Goal: Information Seeking & Learning: Find specific page/section

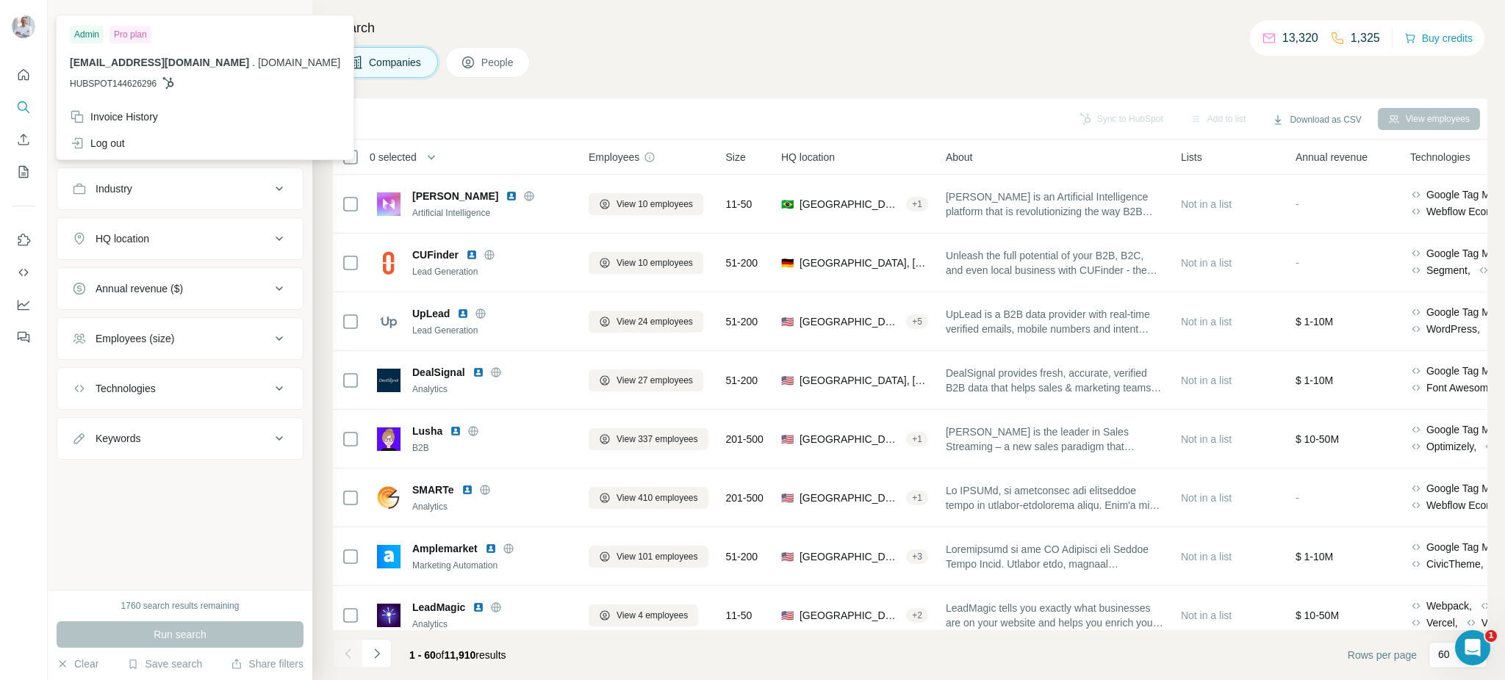
click at [21, 24] on img at bounding box center [24, 27] width 24 height 24
click at [846, 63] on div "Companies People" at bounding box center [910, 62] width 1154 height 31
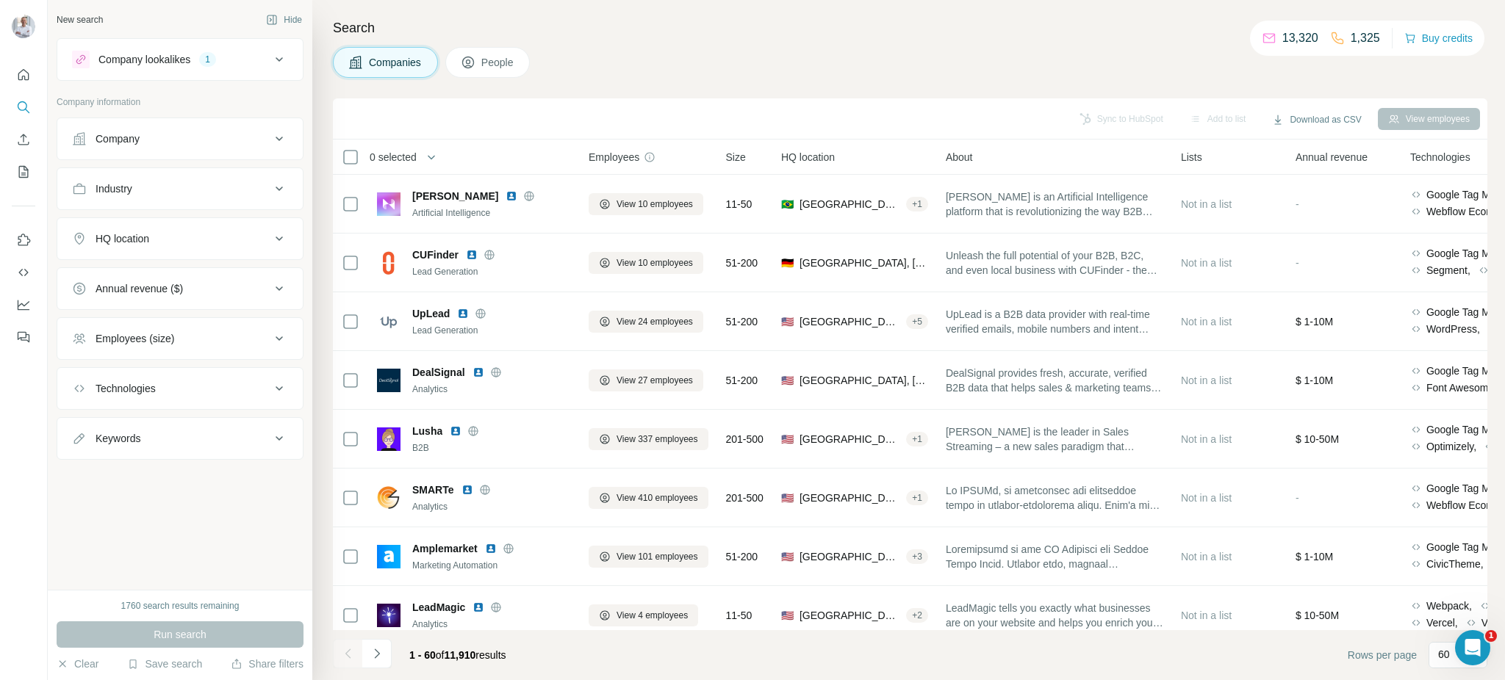
click at [158, 60] on div "Company lookalikes" at bounding box center [144, 59] width 92 height 15
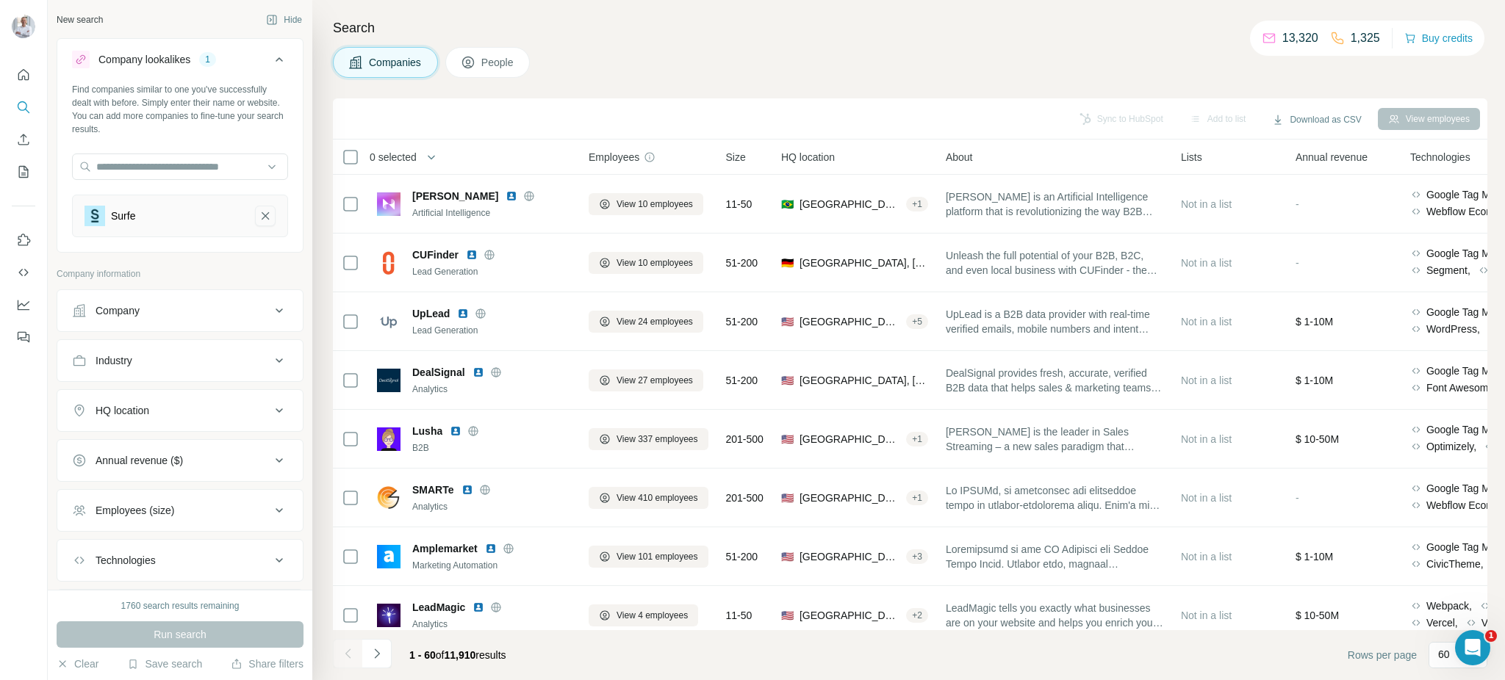
click at [264, 215] on icon "Surfe-remove-button" at bounding box center [265, 216] width 13 height 15
click at [189, 250] on div "Company" at bounding box center [171, 253] width 198 height 15
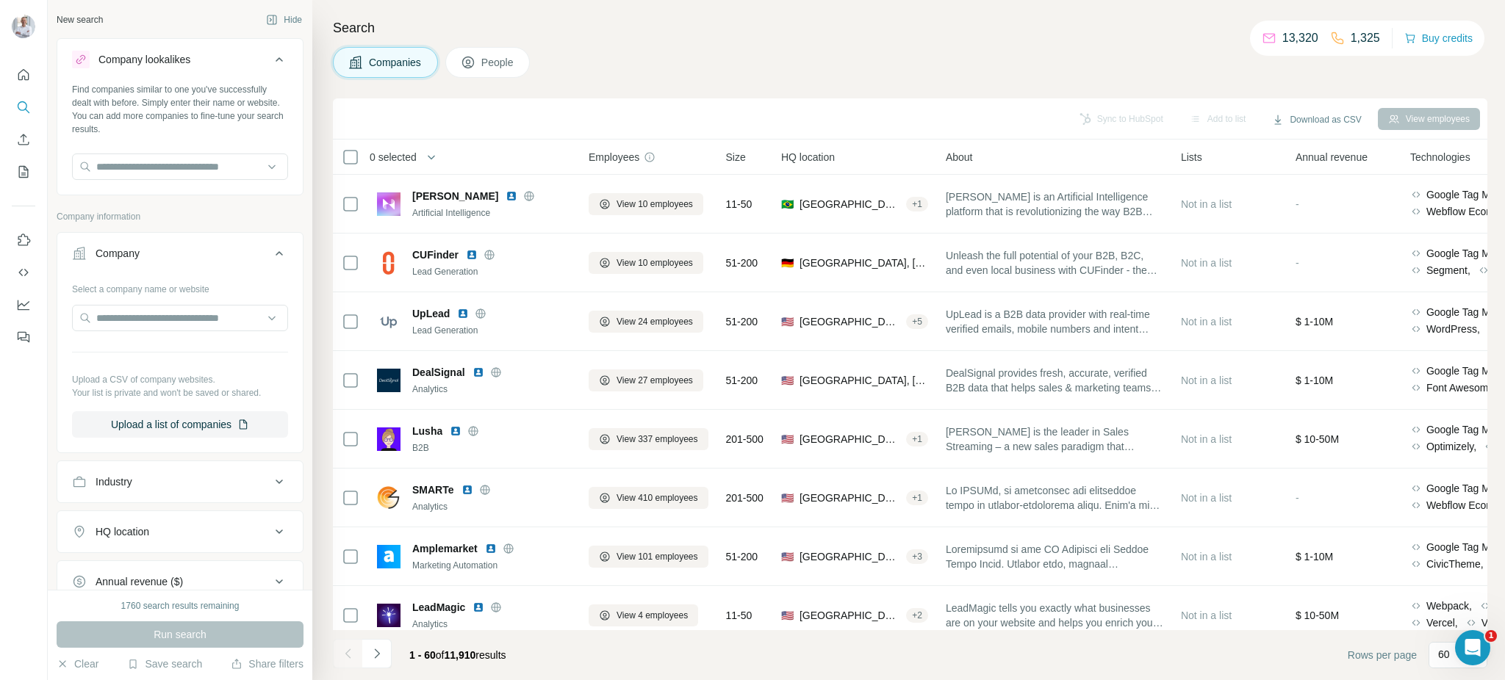
click at [193, 244] on button "Company" at bounding box center [179, 256] width 245 height 41
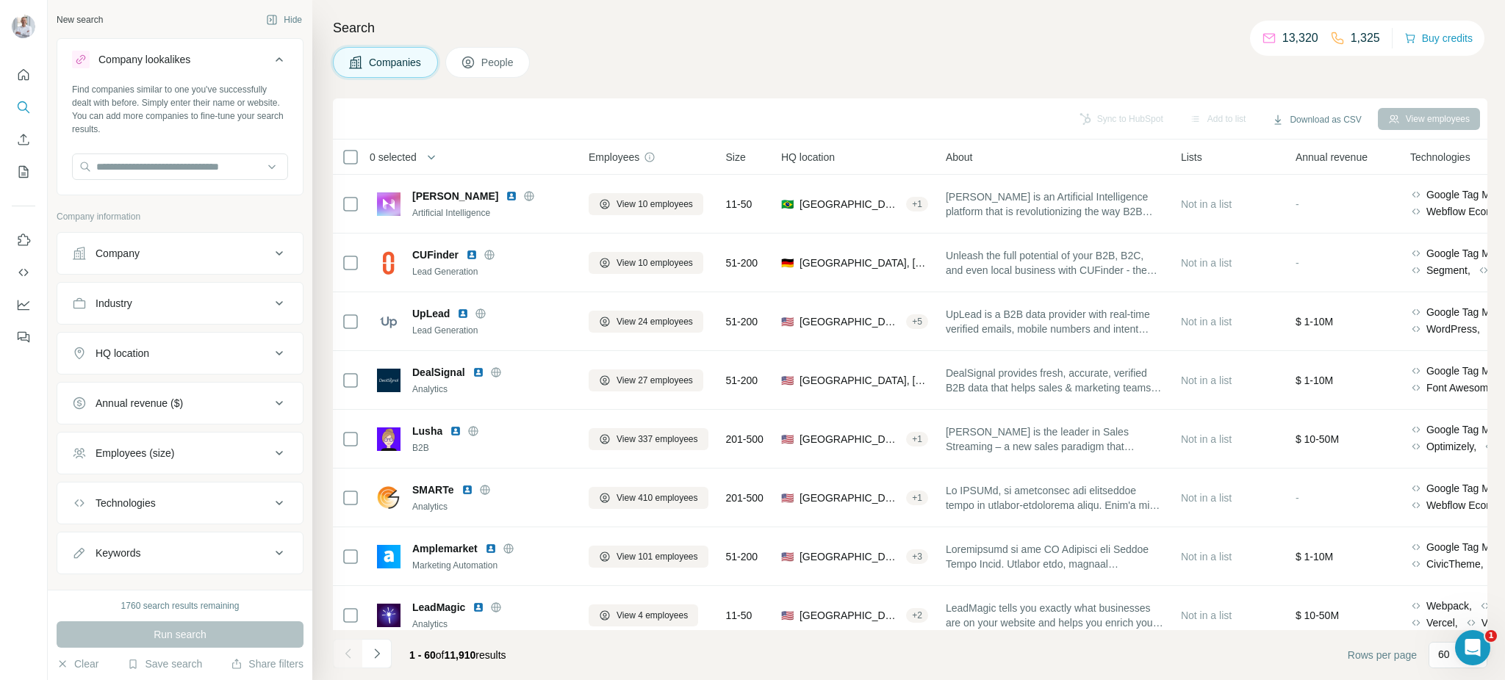
click at [187, 299] on div "Industry" at bounding box center [171, 303] width 198 height 15
click at [182, 332] on input at bounding box center [173, 340] width 182 height 16
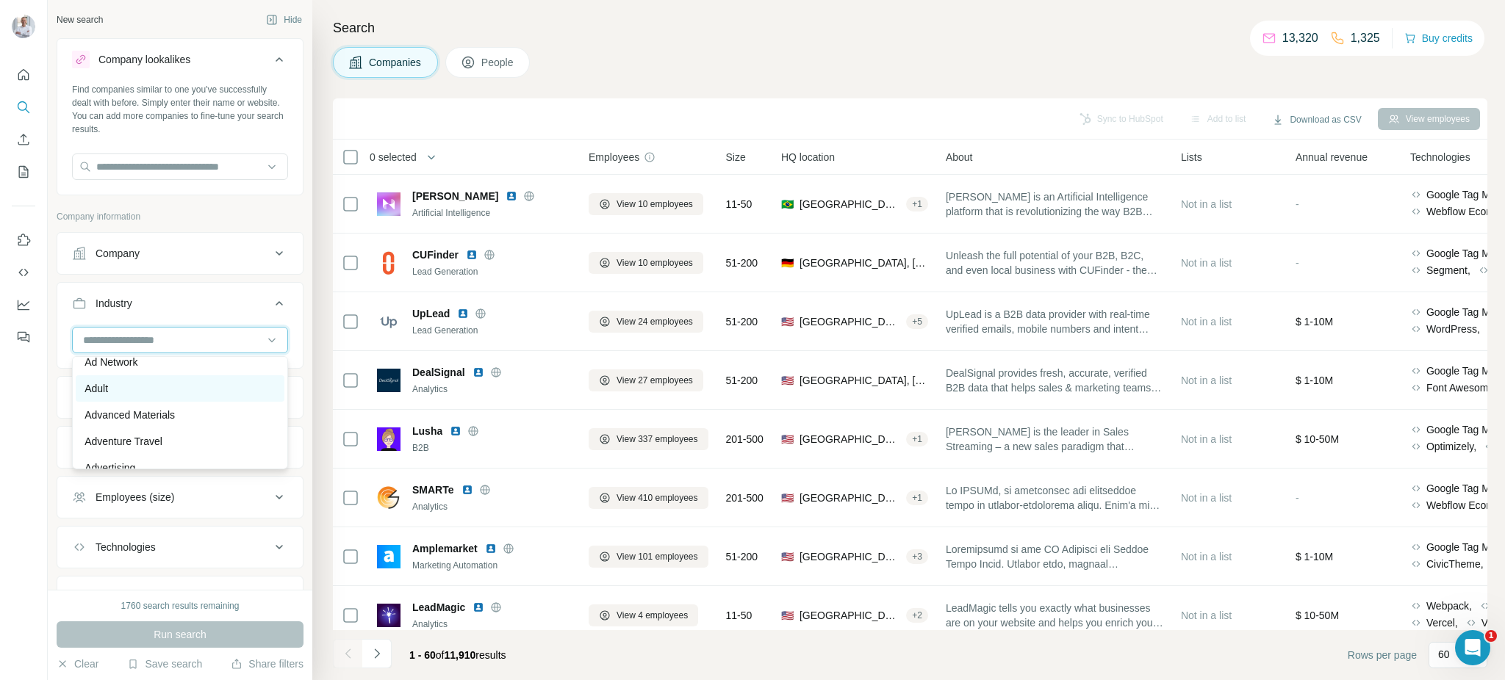
scroll to position [97, 0]
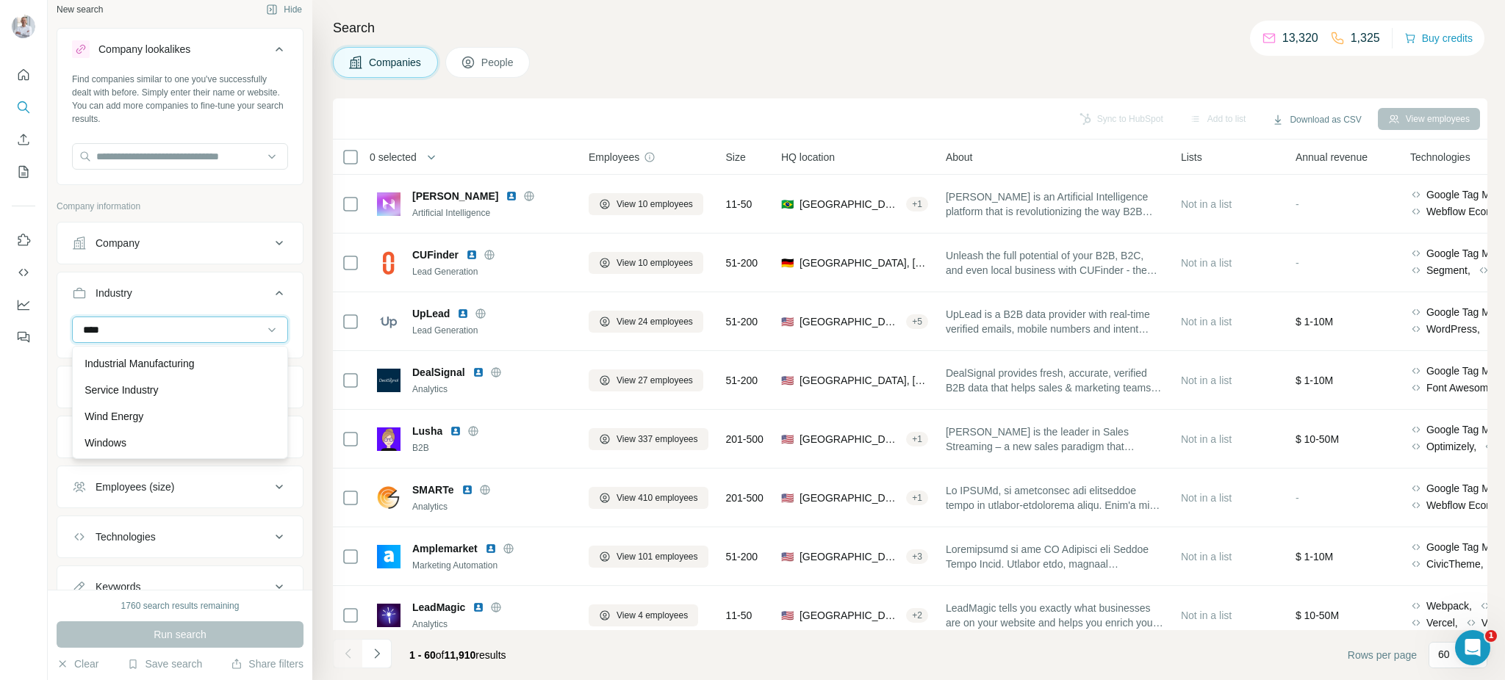
scroll to position [52, 0]
type input "****"
click at [178, 406] on div "Industrial Manufacturing" at bounding box center [180, 416] width 209 height 26
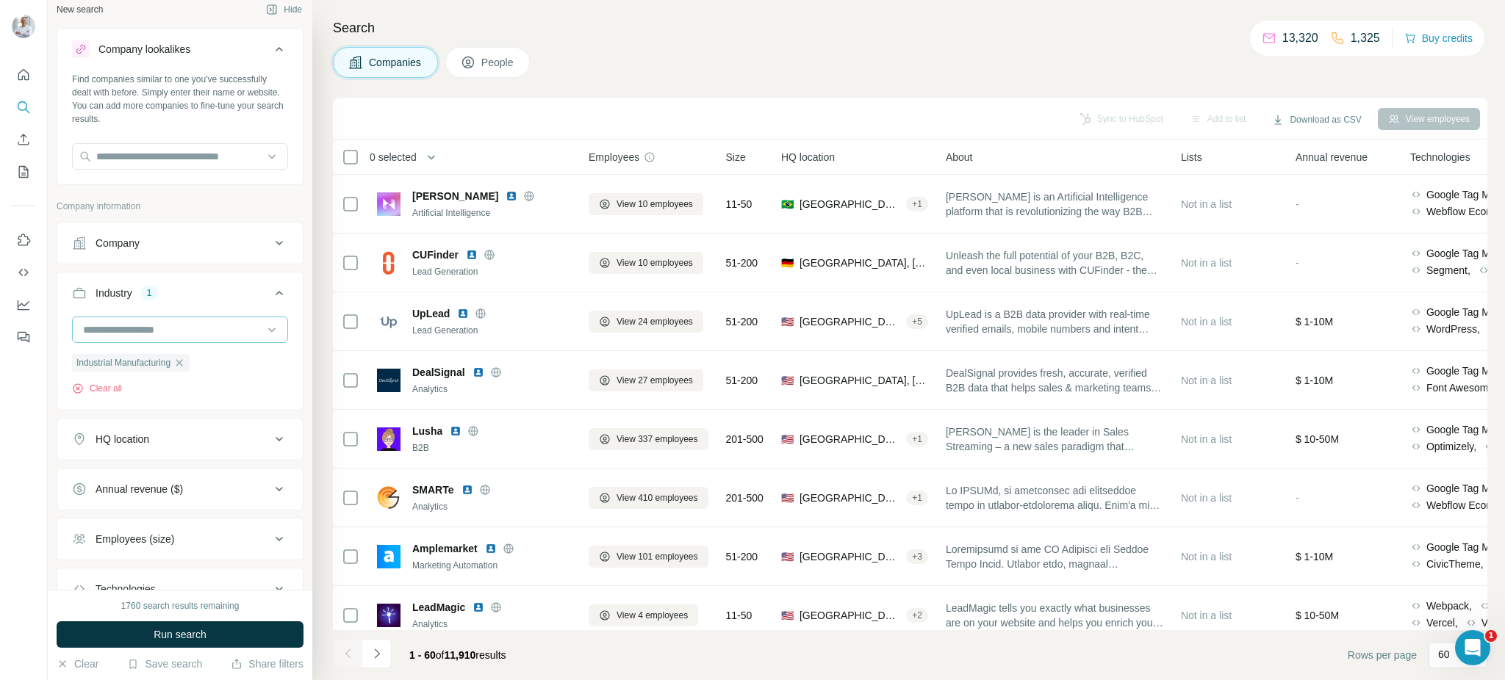
click at [182, 334] on input at bounding box center [173, 330] width 182 height 16
type input "*****"
click at [117, 409] on p "Industrial Manufacturing" at bounding box center [139, 416] width 109 height 15
click at [143, 334] on input at bounding box center [173, 330] width 182 height 16
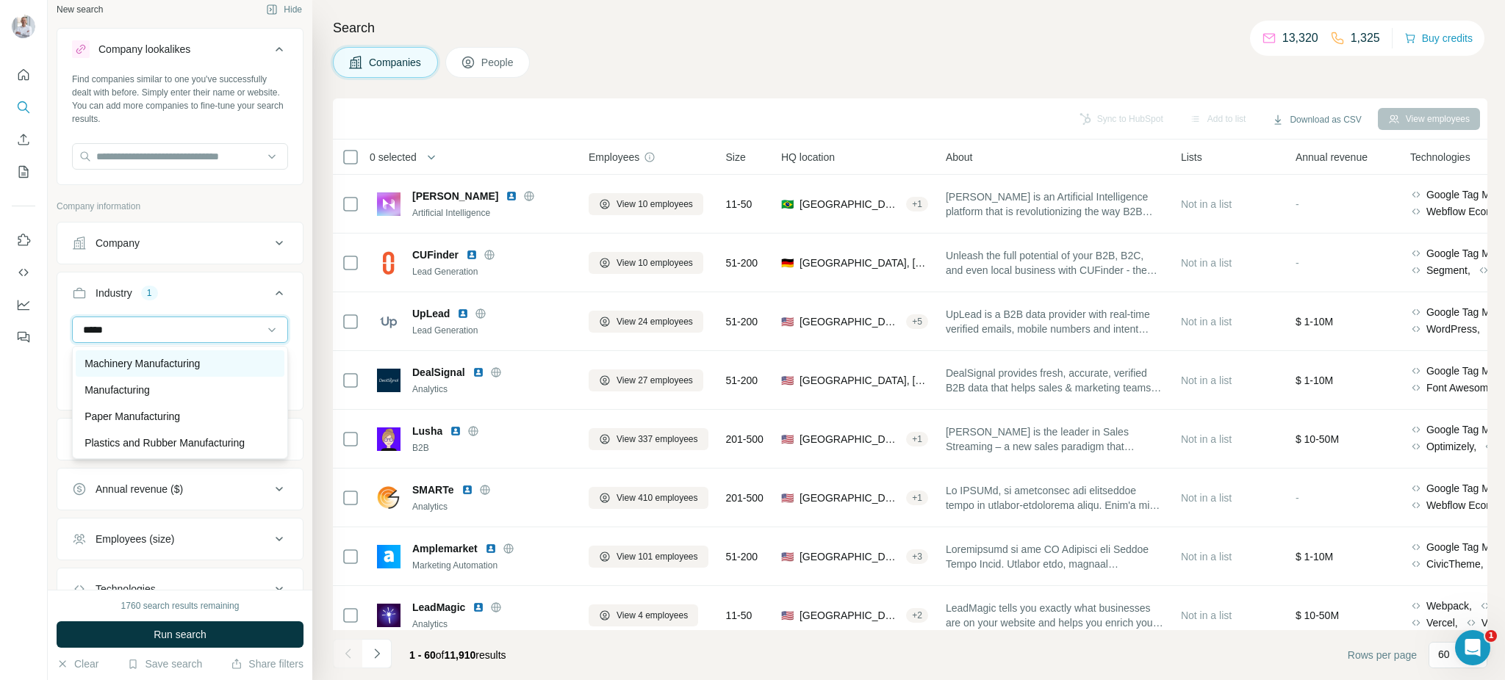
type input "*****"
click at [121, 358] on p "Machinery Manufacturing" at bounding box center [142, 363] width 115 height 15
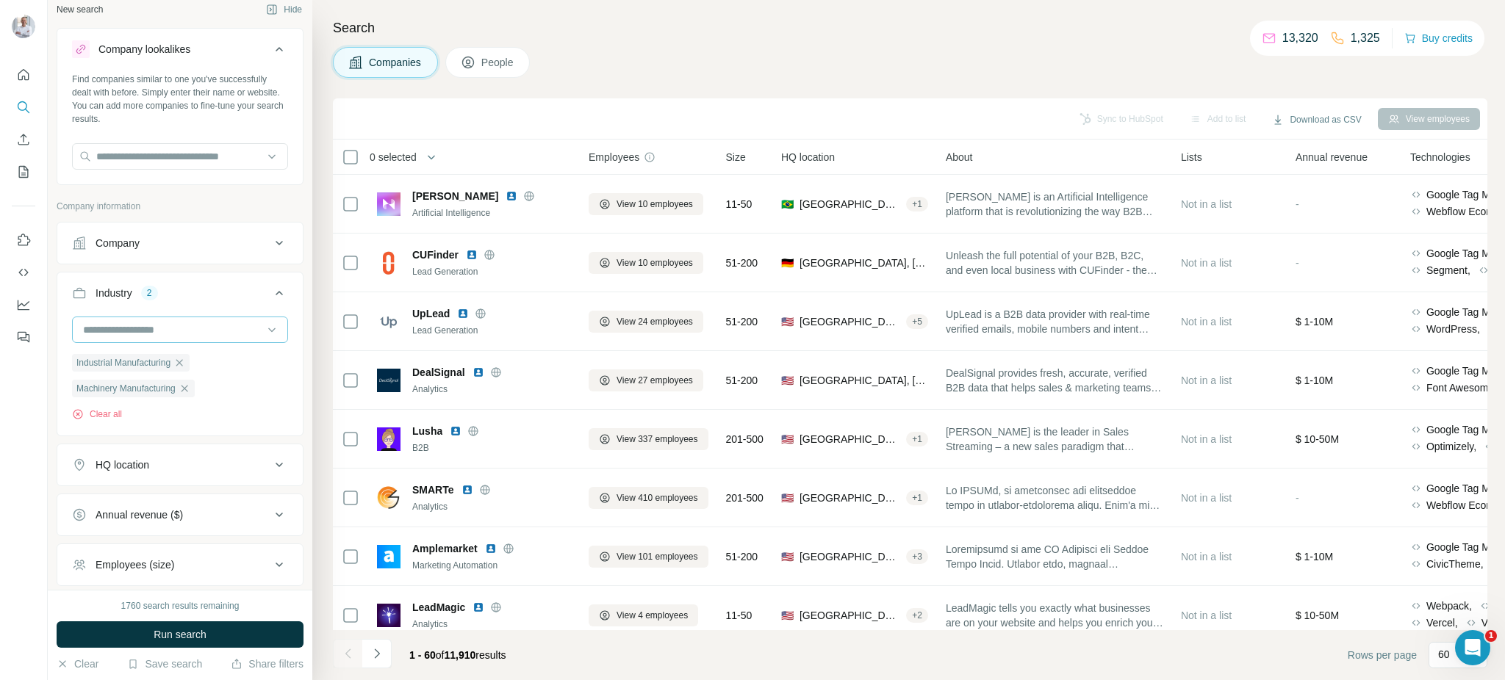
click at [138, 330] on input at bounding box center [173, 330] width 182 height 16
type input "****"
click at [121, 390] on p "Manufacturing" at bounding box center [117, 390] width 65 height 15
click at [144, 331] on input at bounding box center [173, 330] width 182 height 16
type input "****"
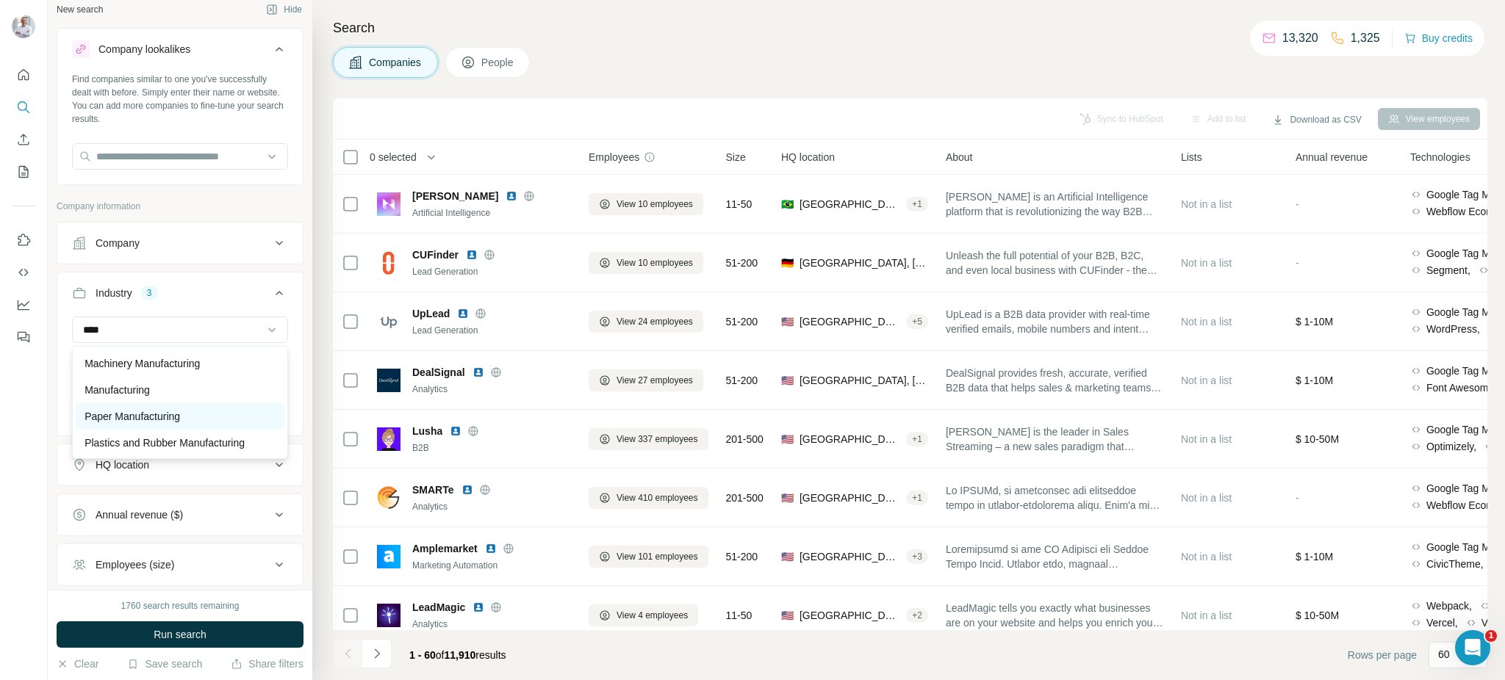
click at [139, 417] on p "Paper Manufacturing" at bounding box center [133, 416] width 96 height 15
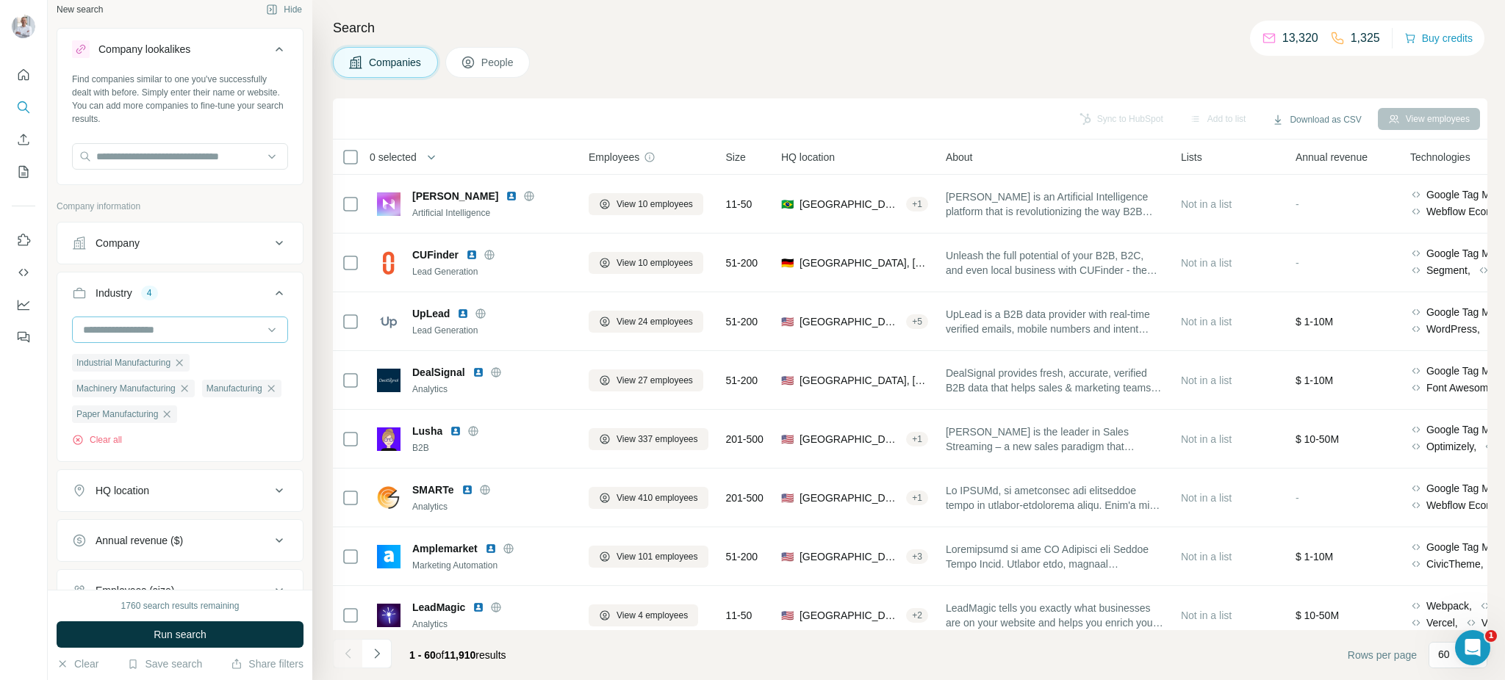
click at [158, 326] on input at bounding box center [173, 330] width 182 height 16
type input "*****"
click at [165, 441] on p "Plastics and Rubber Manufacturing" at bounding box center [165, 443] width 160 height 15
click at [162, 331] on input at bounding box center [173, 330] width 182 height 16
type input "****"
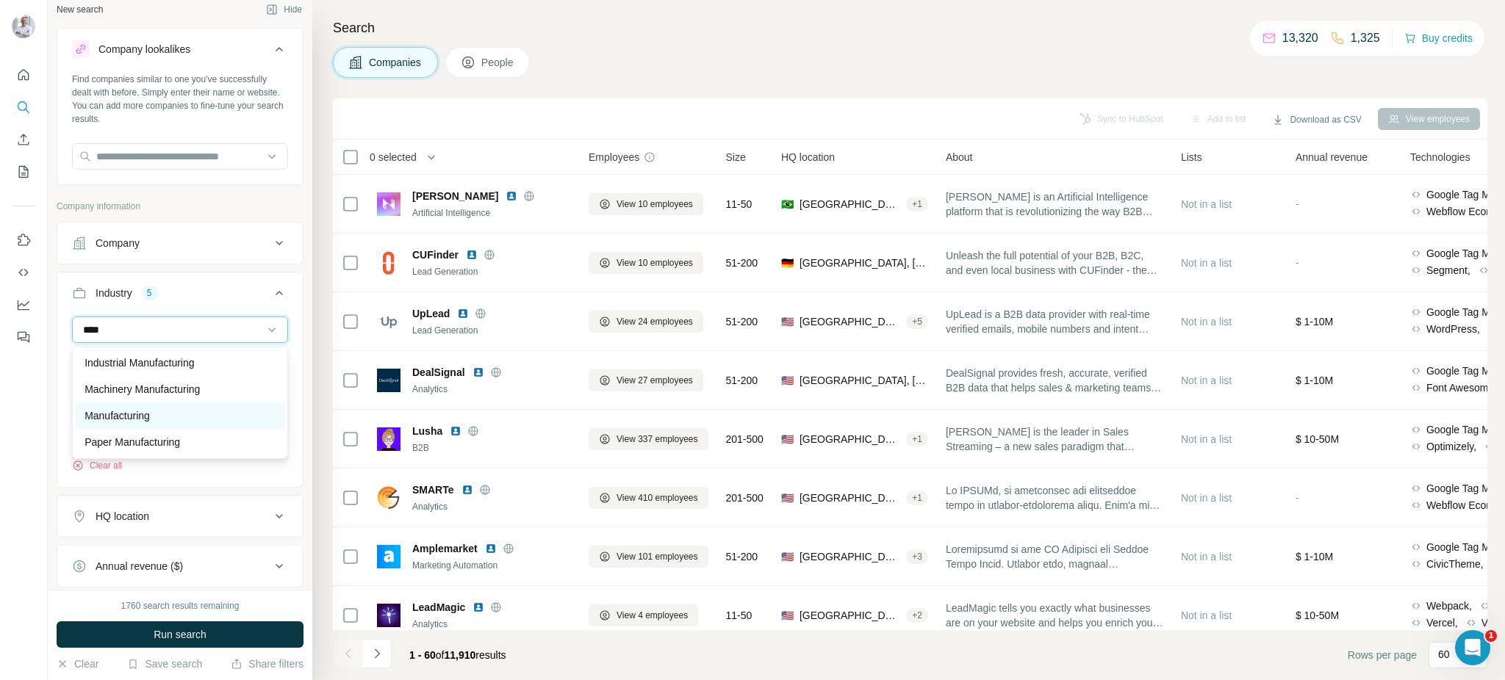
scroll to position [26, 0]
click at [146, 331] on input "****" at bounding box center [173, 330] width 182 height 16
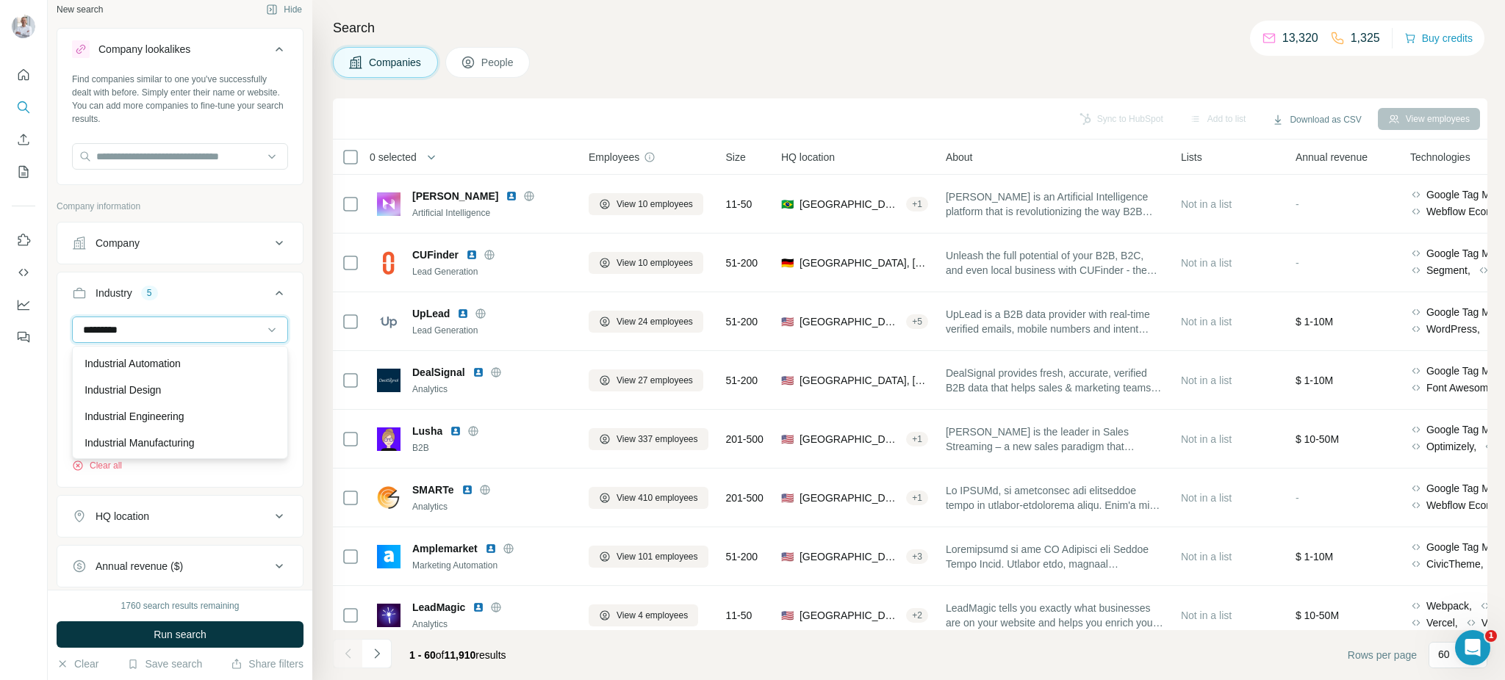
scroll to position [0, 0]
type input "*******"
click at [209, 282] on button "Industry 5" at bounding box center [179, 296] width 245 height 41
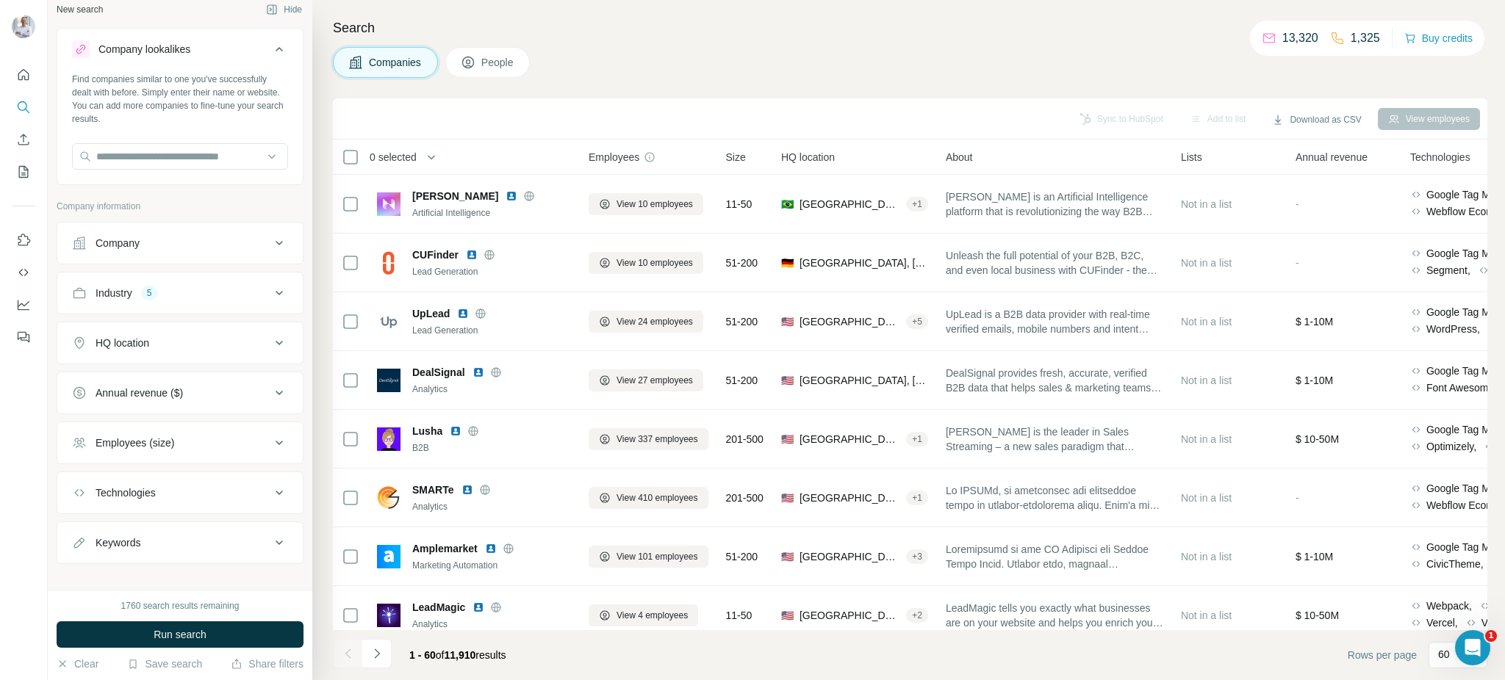
click at [209, 282] on button "Industry 5" at bounding box center [179, 293] width 245 height 35
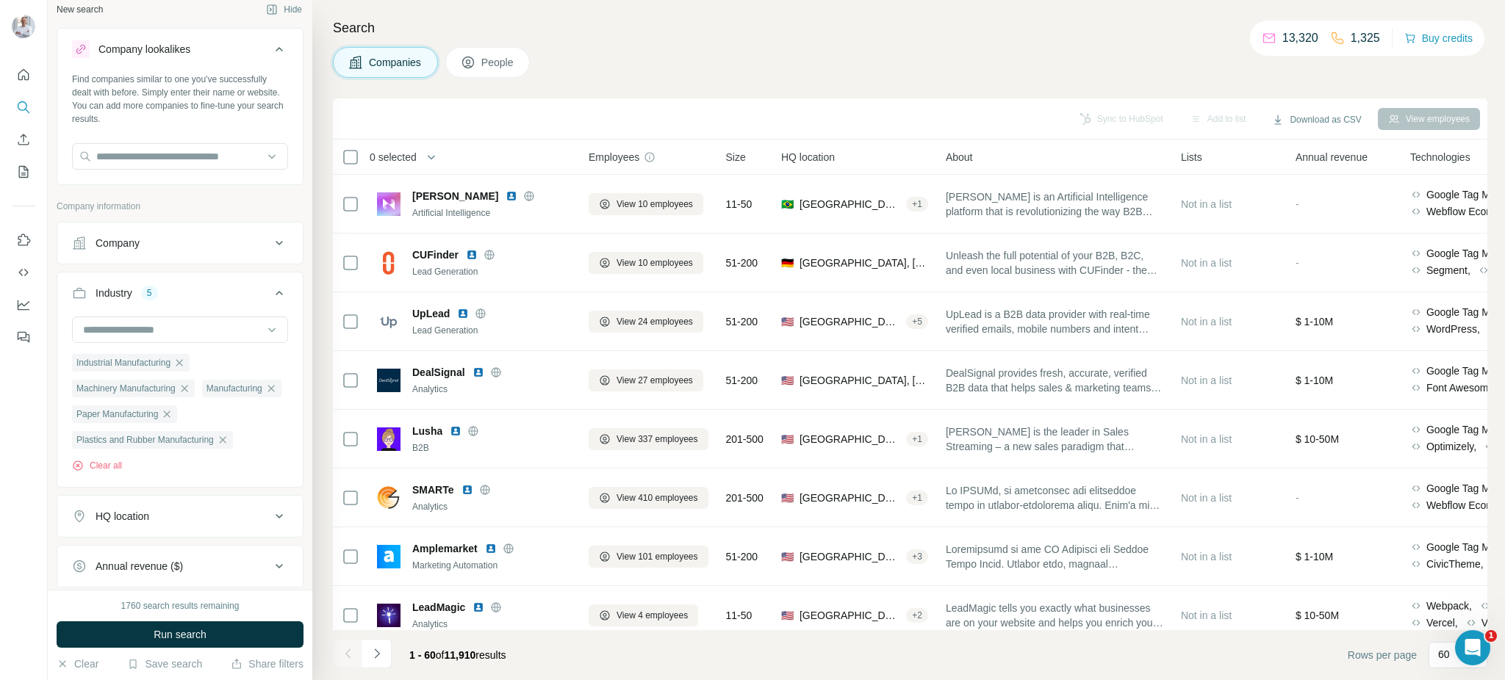
click at [170, 522] on div "HQ location" at bounding box center [171, 516] width 198 height 15
click at [163, 545] on input "text" at bounding box center [180, 553] width 216 height 26
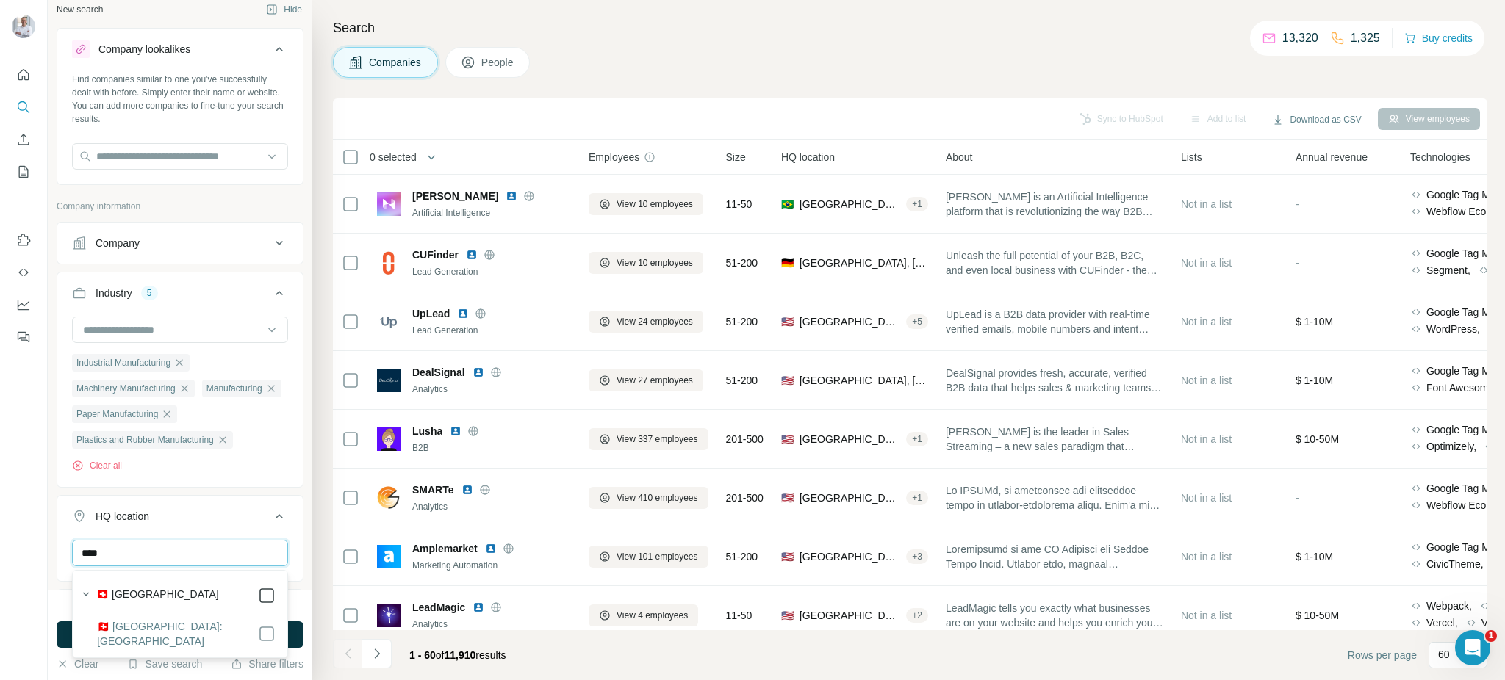
type input "****"
click at [62, 540] on div "**** [GEOGRAPHIC_DATA] Clear all" at bounding box center [179, 585] width 245 height 90
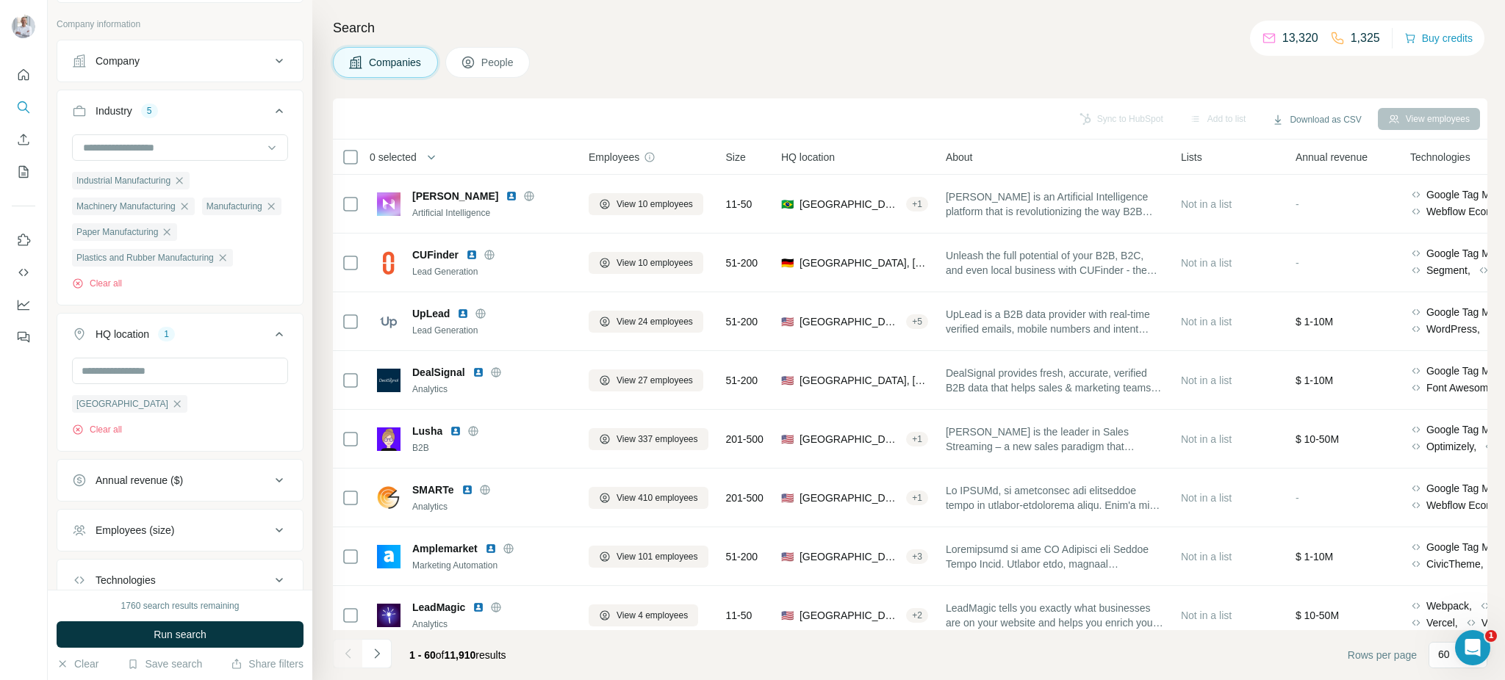
scroll to position [201, 0]
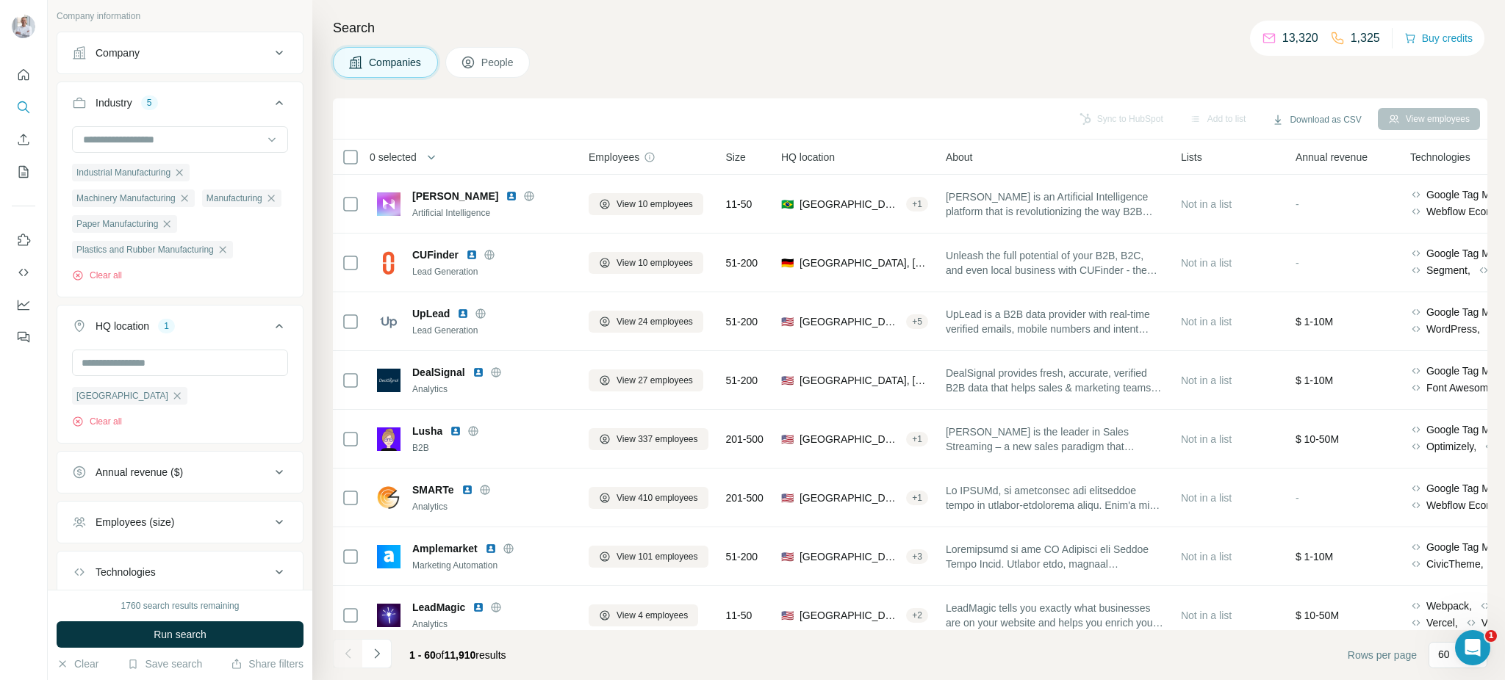
click at [138, 477] on div "Annual revenue ($)" at bounding box center [139, 472] width 87 height 15
click at [85, 508] on icon at bounding box center [81, 505] width 18 height 18
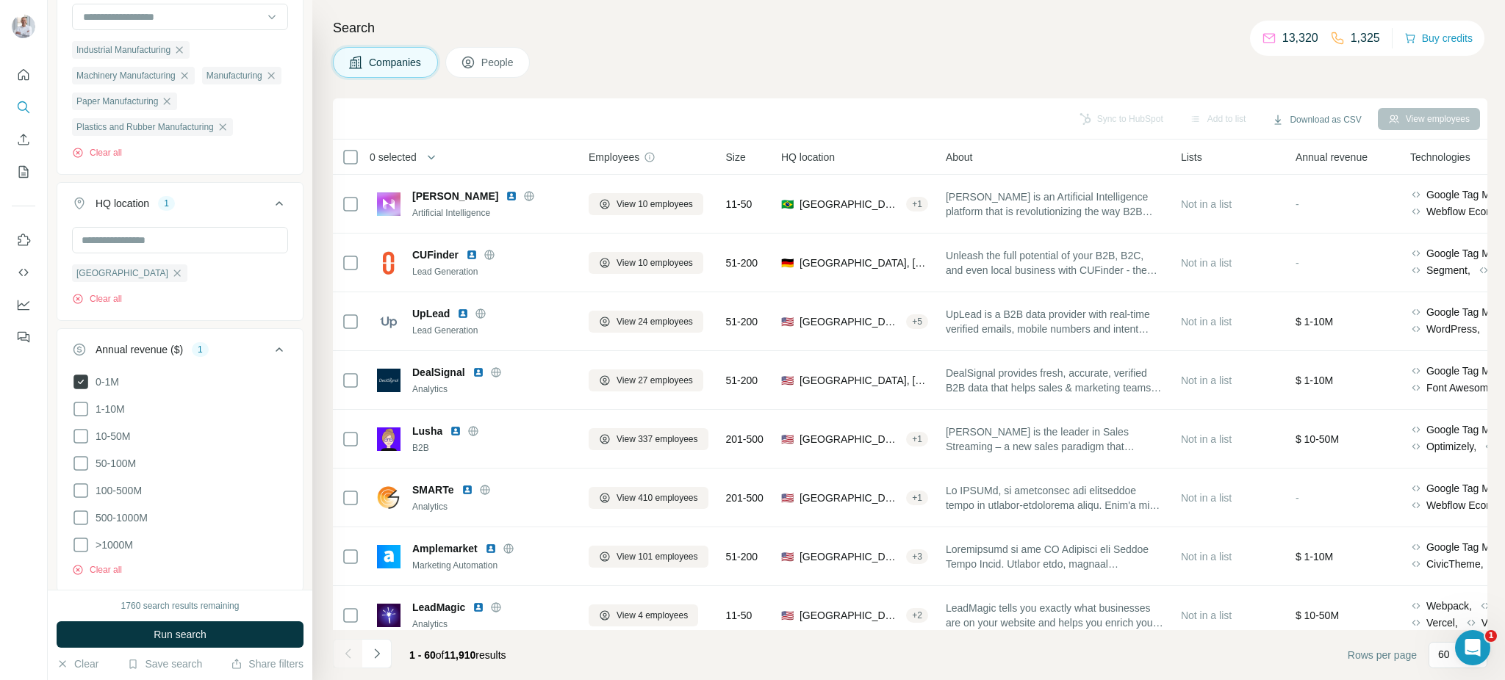
scroll to position [330, 0]
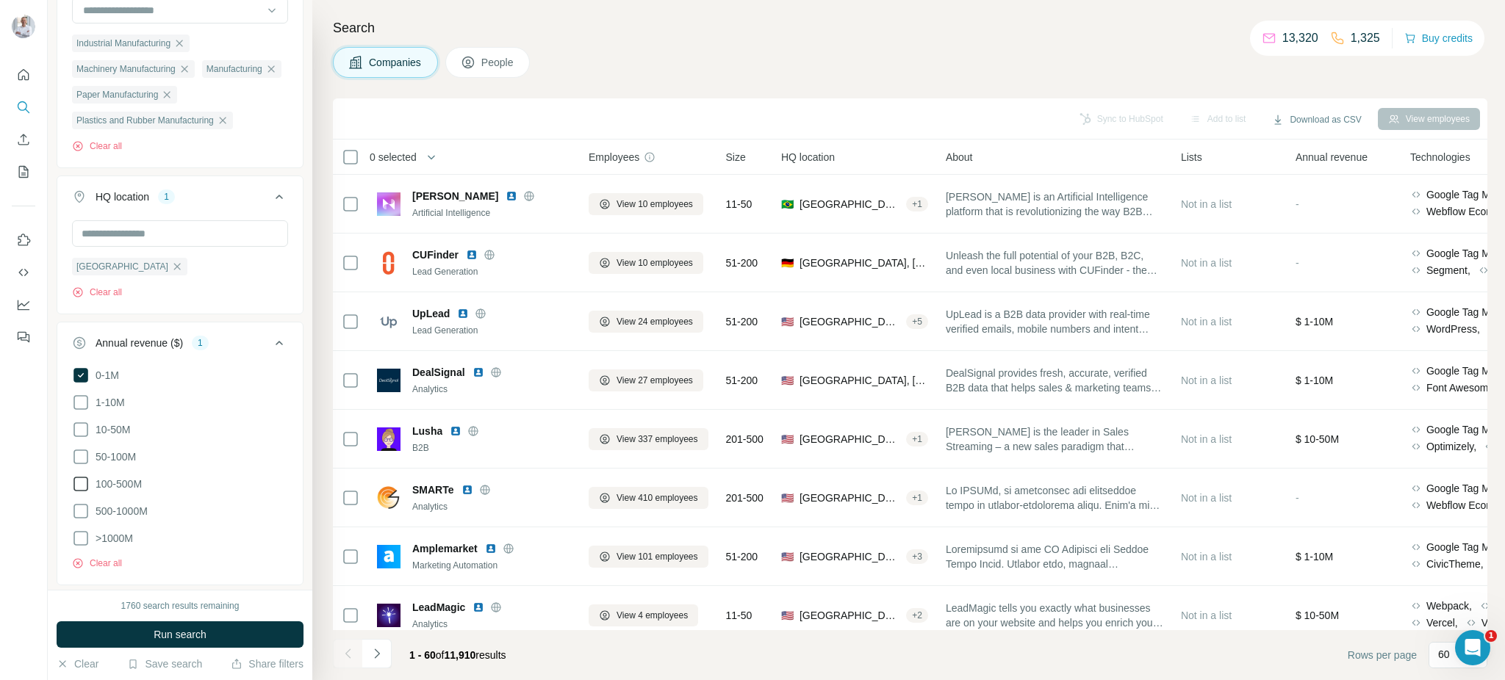
click at [79, 484] on icon at bounding box center [81, 484] width 18 height 18
click at [82, 453] on icon at bounding box center [81, 457] width 18 height 18
click at [82, 433] on icon at bounding box center [81, 430] width 18 height 18
click at [77, 400] on icon at bounding box center [81, 403] width 18 height 18
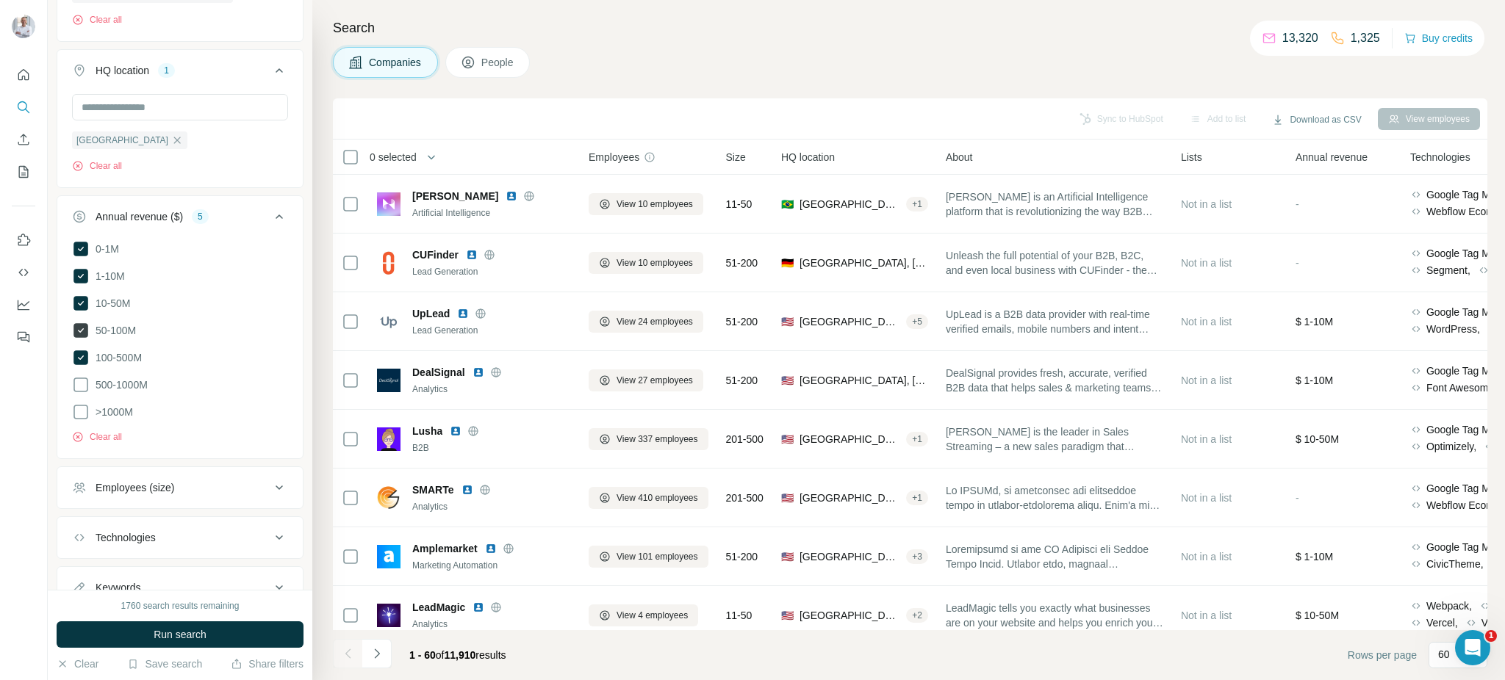
scroll to position [513, 0]
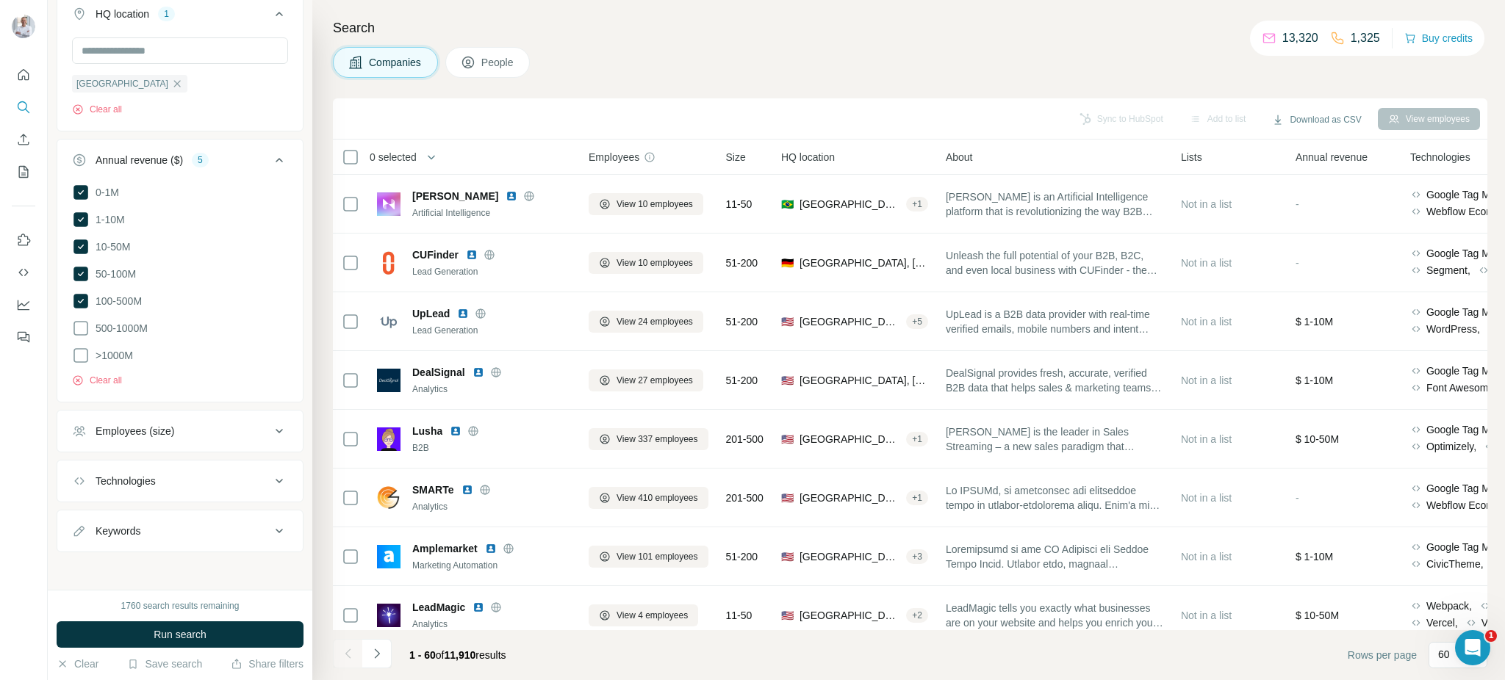
click at [153, 429] on div "Employees (size)" at bounding box center [135, 431] width 79 height 15
click at [83, 460] on icon at bounding box center [81, 464] width 18 height 18
click at [78, 489] on icon at bounding box center [81, 491] width 18 height 18
click at [79, 522] on icon at bounding box center [81, 518] width 18 height 18
click at [79, 542] on icon at bounding box center [81, 545] width 18 height 18
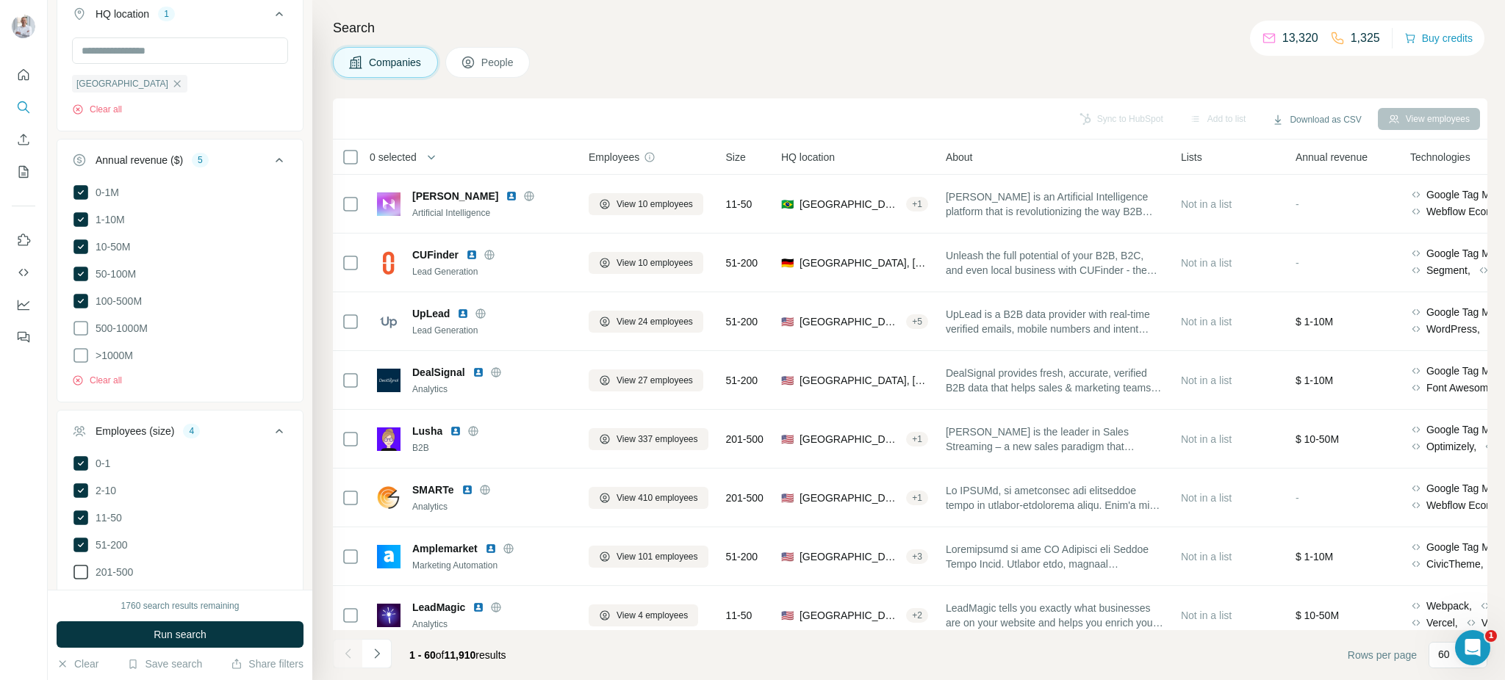
click at [79, 567] on icon at bounding box center [81, 573] width 18 height 18
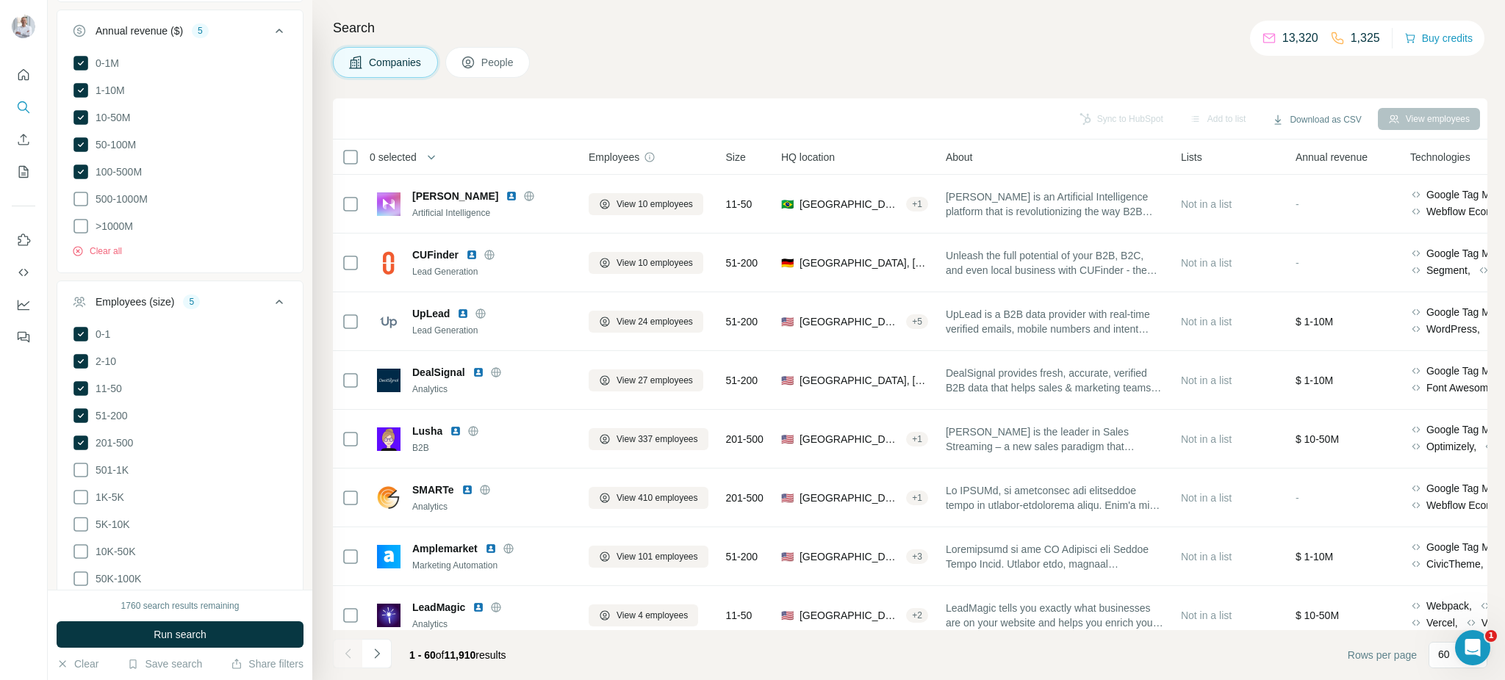
scroll to position [719, 0]
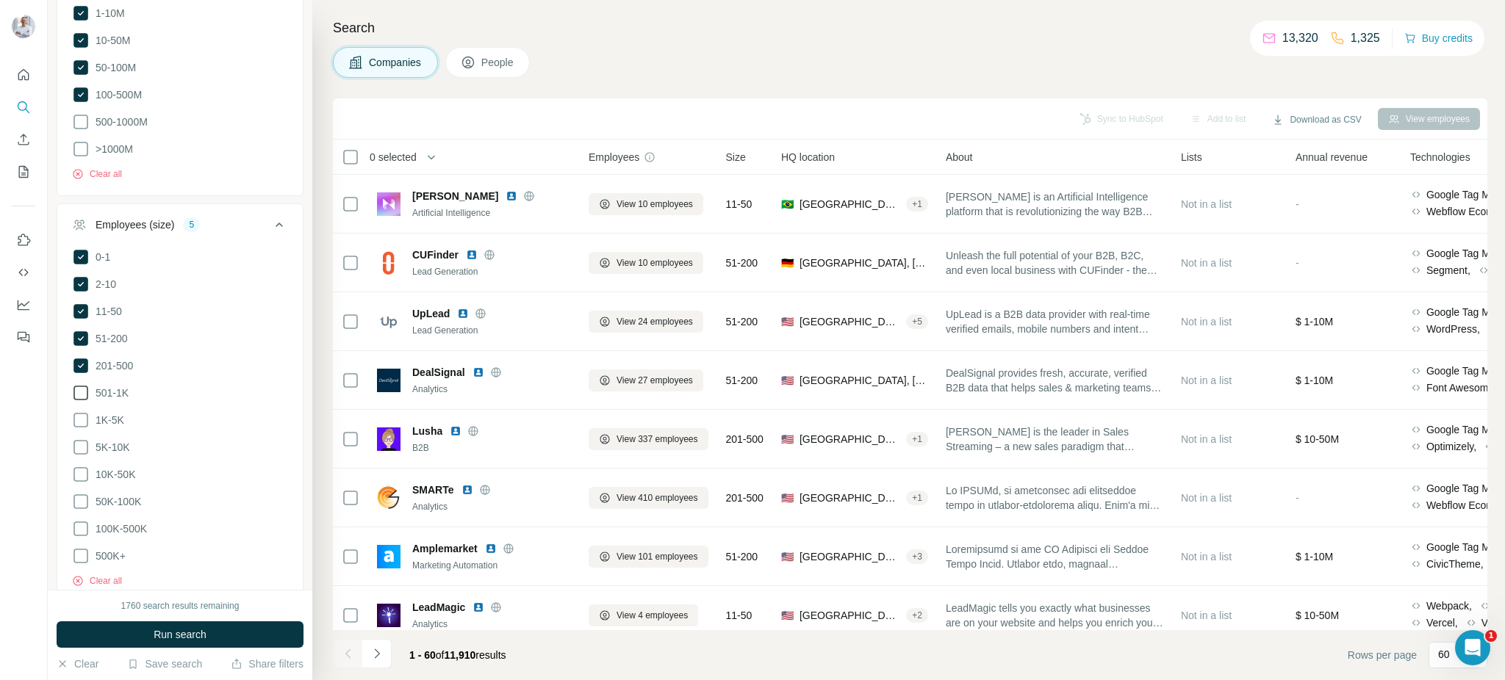
click at [82, 389] on icon at bounding box center [81, 393] width 18 height 18
click at [82, 424] on ul "0-1 2-10 11-50 [PHONE_NUMBER] 501-1K 1K-5K 5K-10K 10K-50K 50K-100K 100K-500K 50…" at bounding box center [180, 406] width 216 height 317
click at [80, 417] on icon at bounding box center [81, 421] width 18 height 18
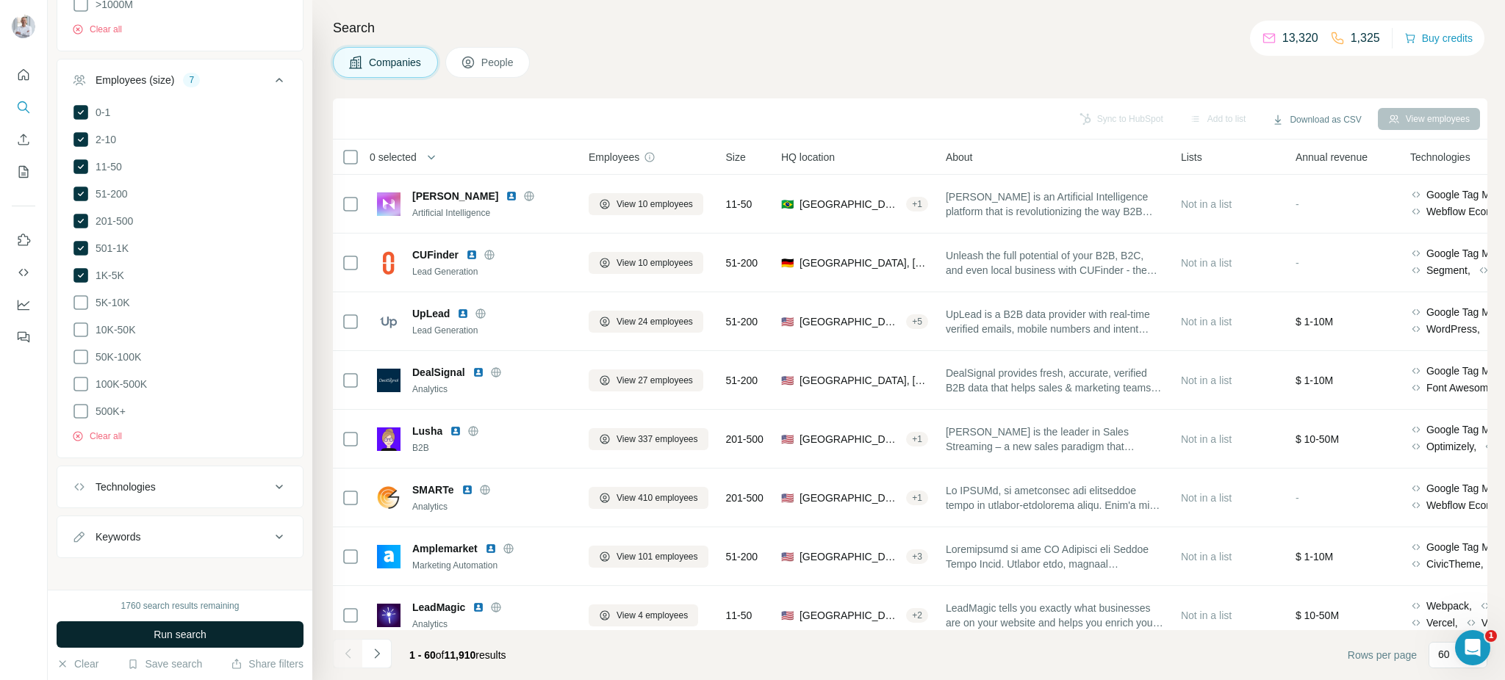
click at [182, 632] on span "Run search" at bounding box center [180, 635] width 53 height 15
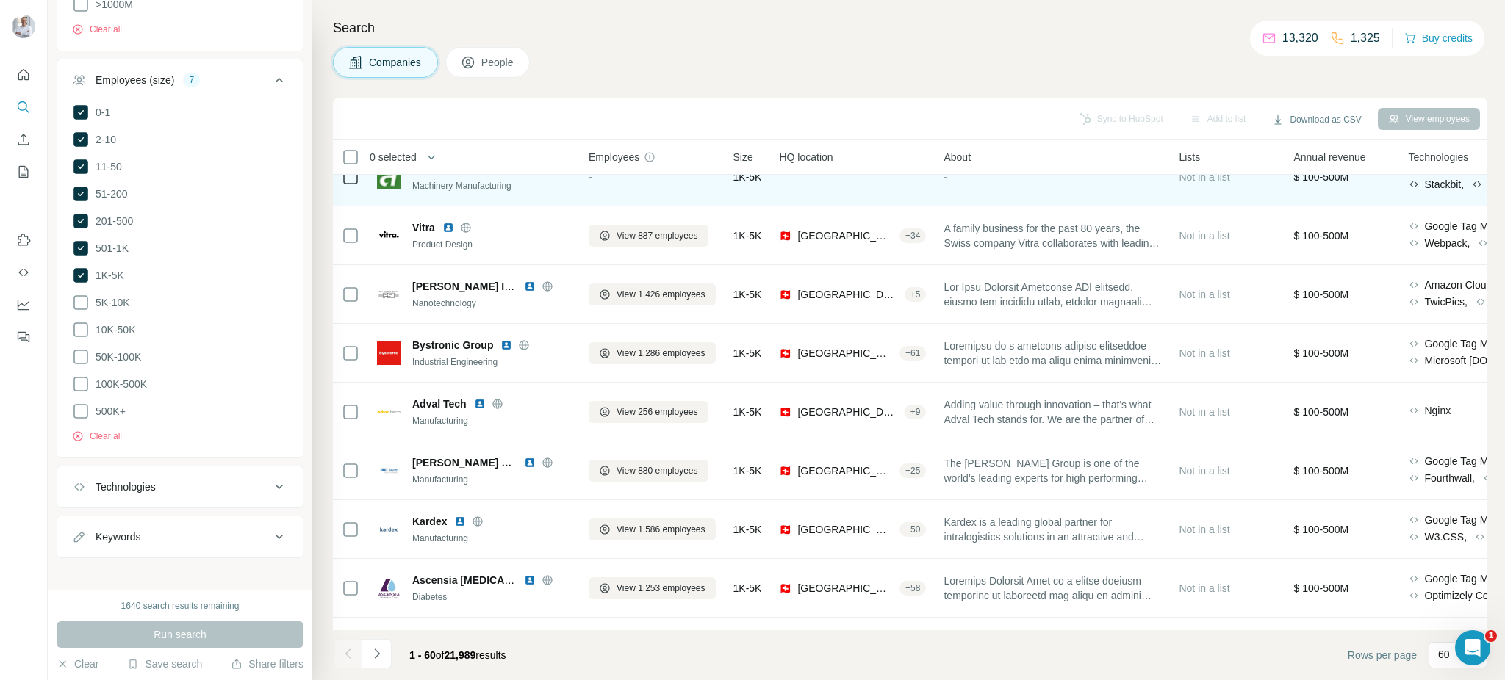
scroll to position [0, 0]
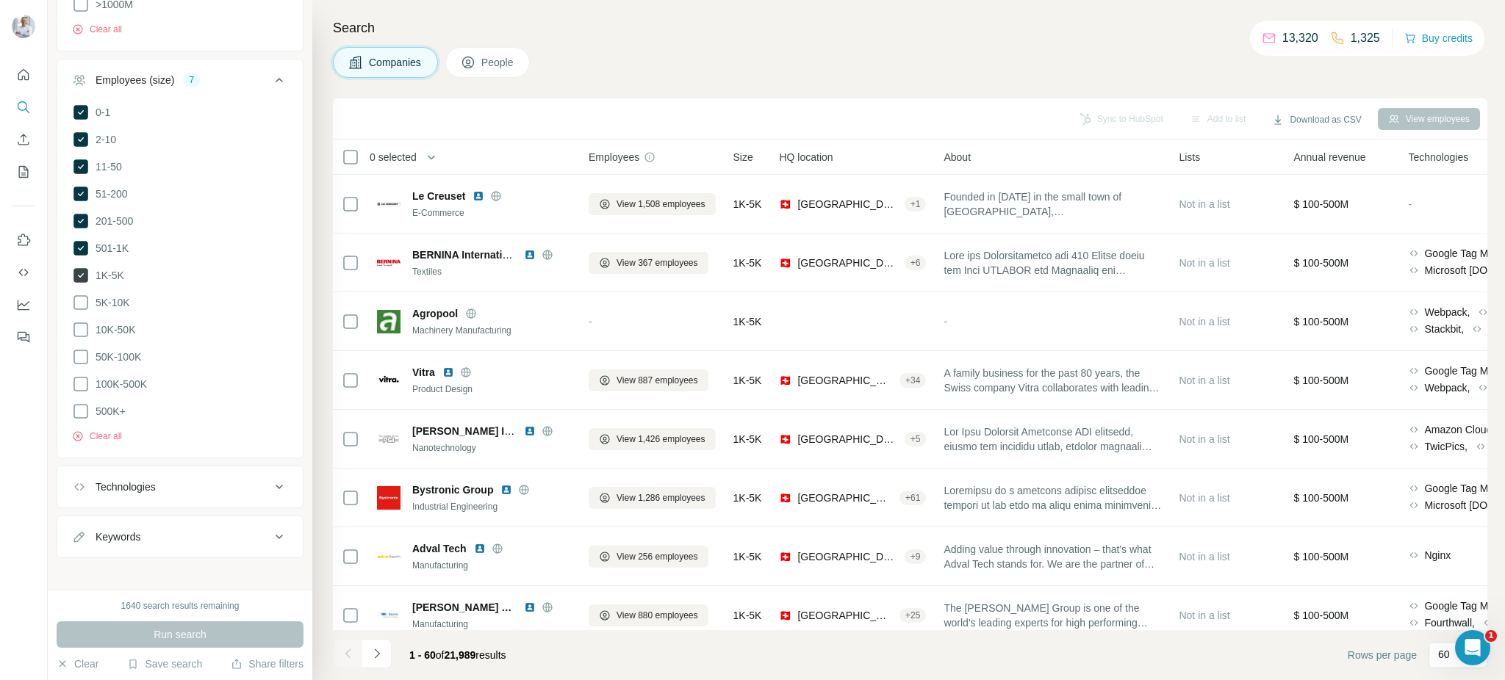
click at [84, 274] on icon at bounding box center [80, 275] width 15 height 15
click at [77, 108] on icon at bounding box center [80, 112] width 15 height 15
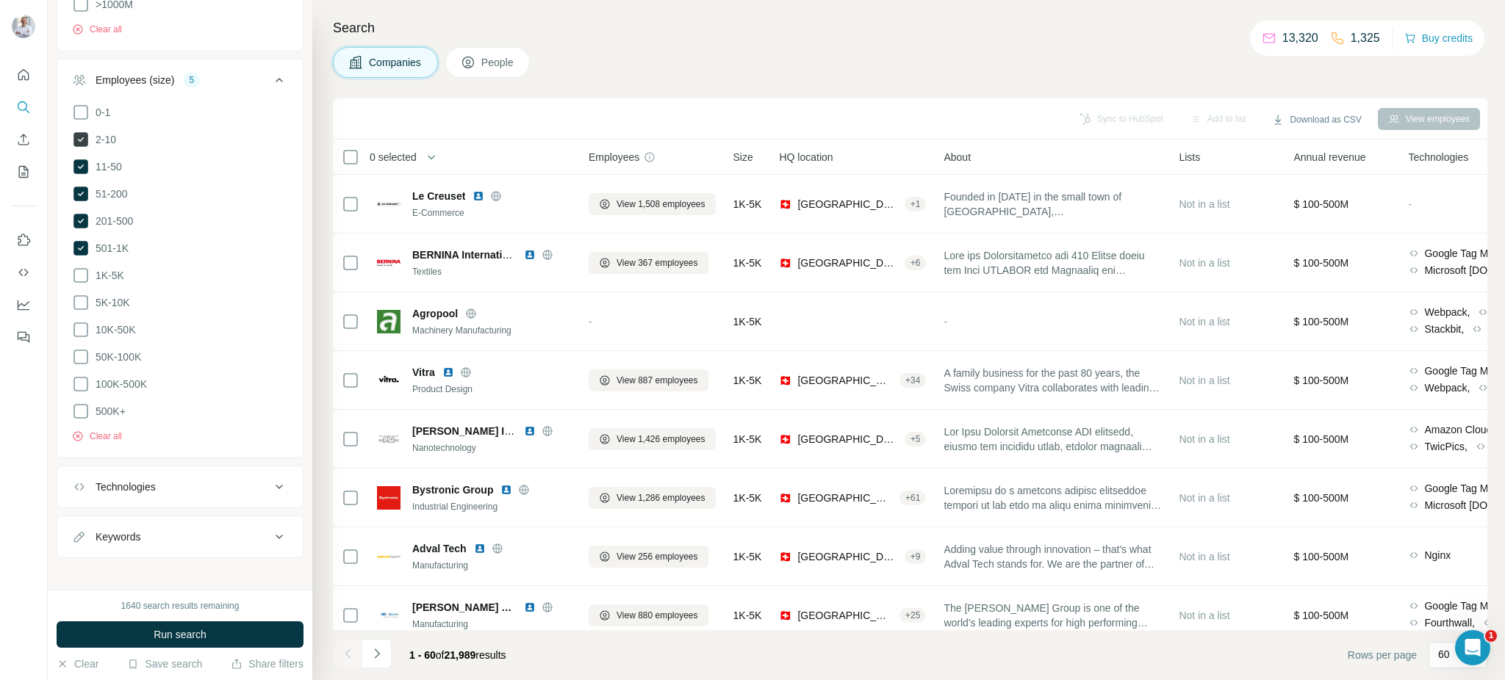
click at [79, 132] on icon at bounding box center [80, 139] width 15 height 15
click at [82, 159] on icon at bounding box center [80, 166] width 15 height 15
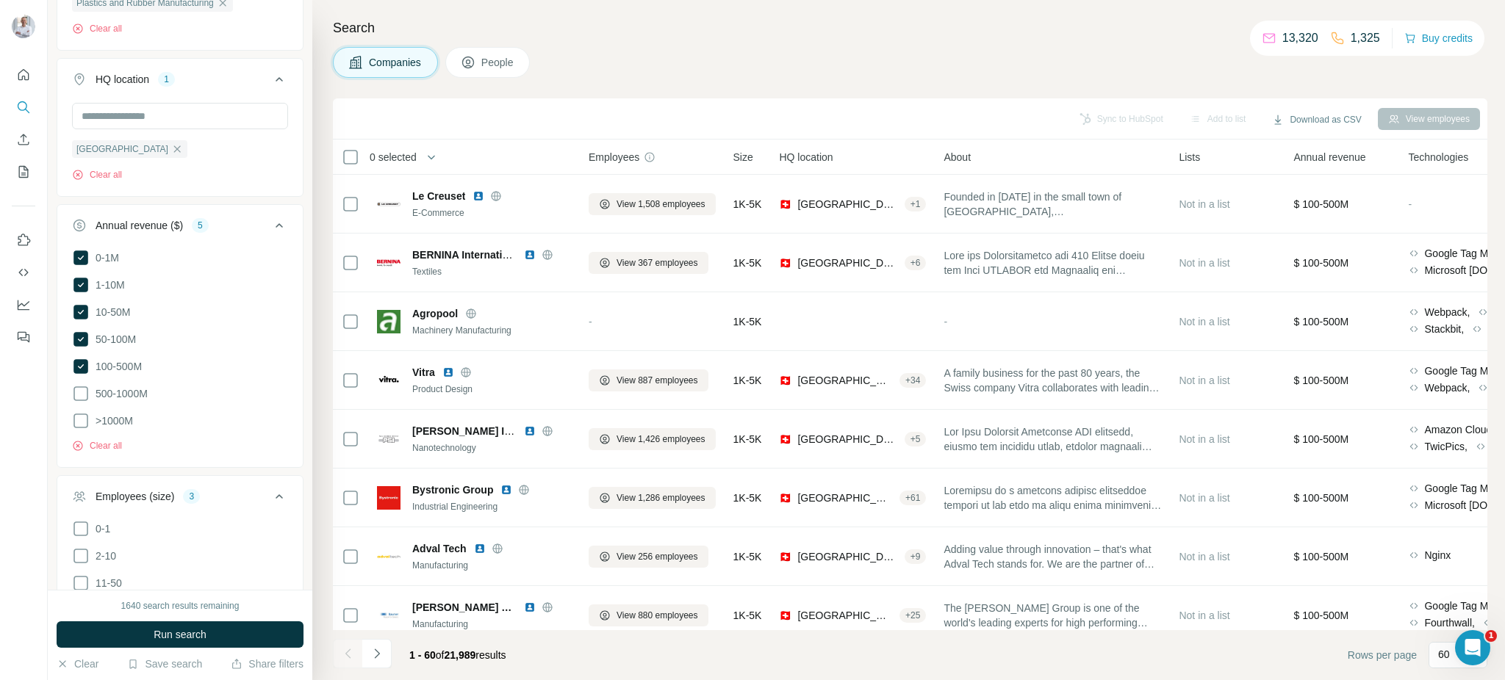
scroll to position [431, 0]
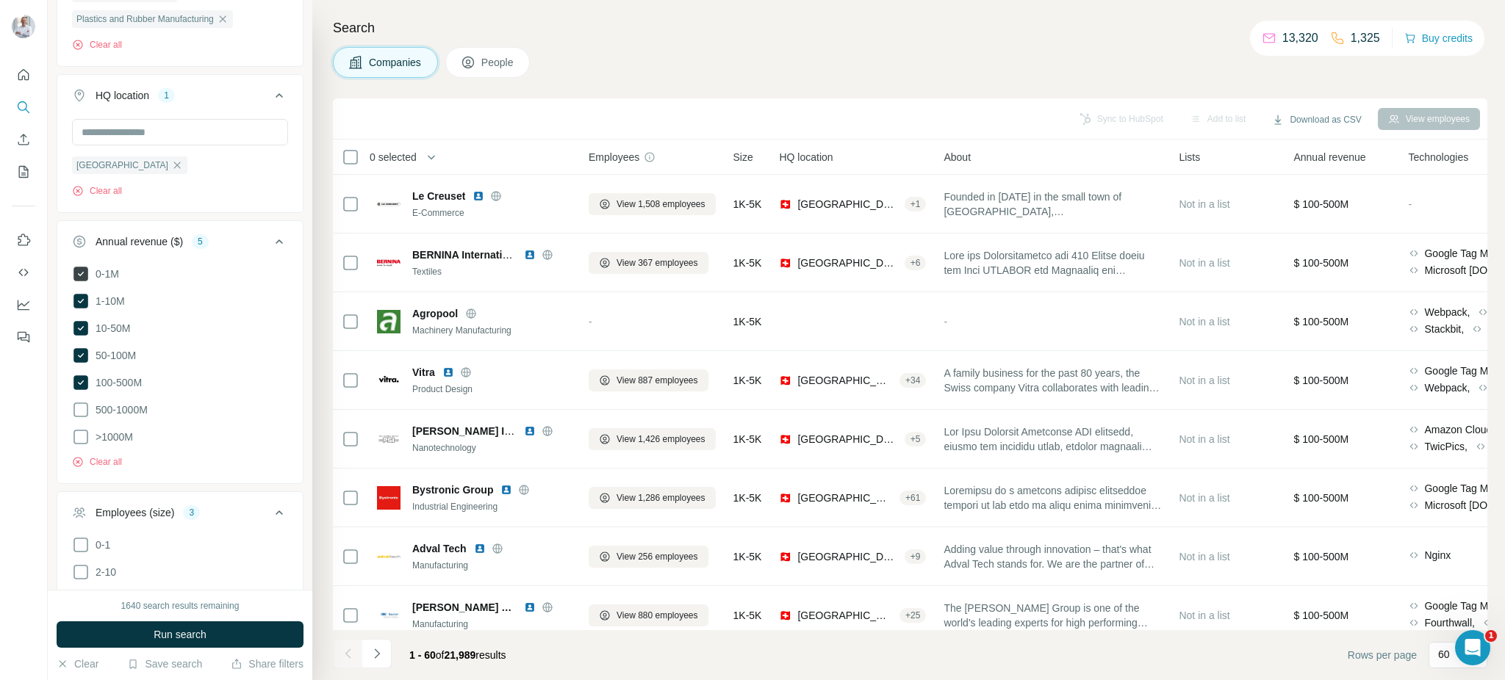
click at [80, 280] on icon at bounding box center [80, 274] width 15 height 15
click at [82, 385] on icon at bounding box center [80, 383] width 15 height 15
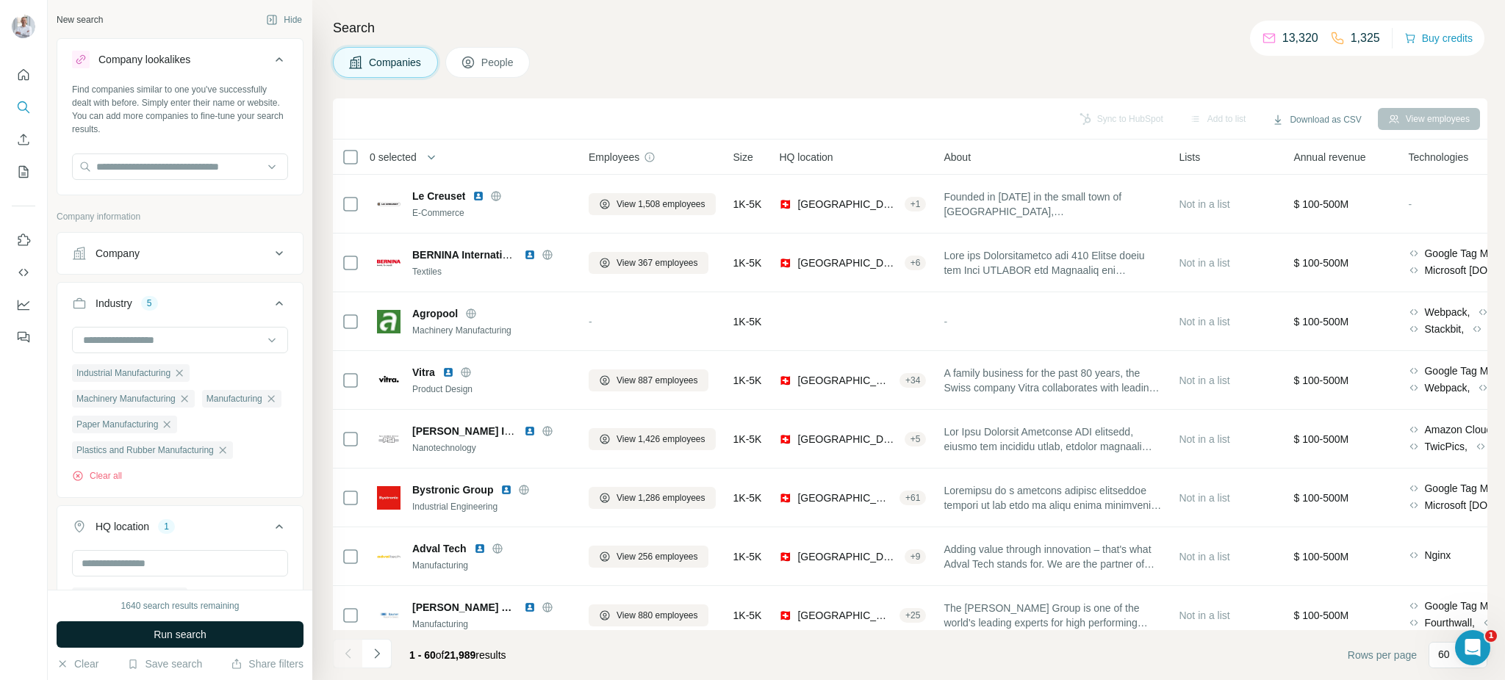
click at [176, 628] on span "Run search" at bounding box center [180, 635] width 53 height 15
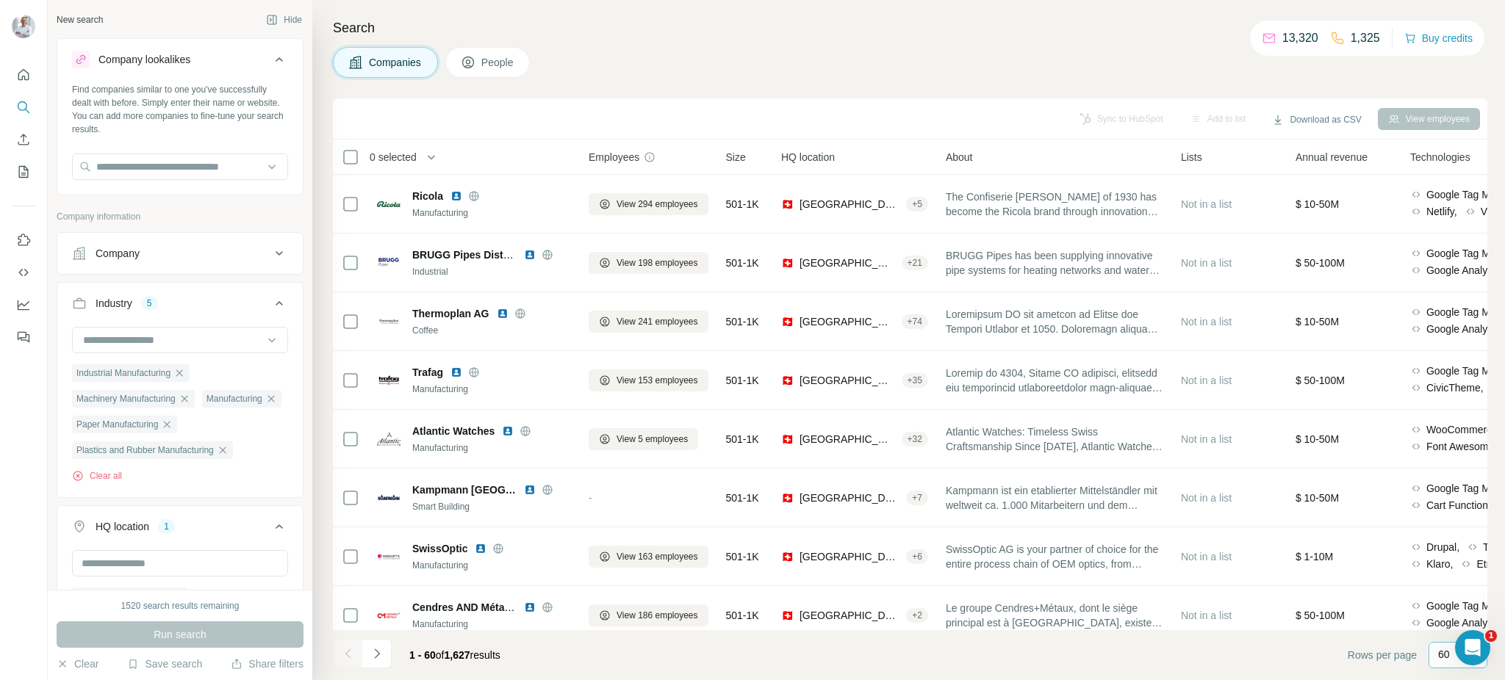
click at [1446, 658] on p "60" at bounding box center [1444, 654] width 12 height 15
click at [1273, 651] on footer "1 - 60 of 1,627 results Rows per page 60" at bounding box center [910, 655] width 1154 height 50
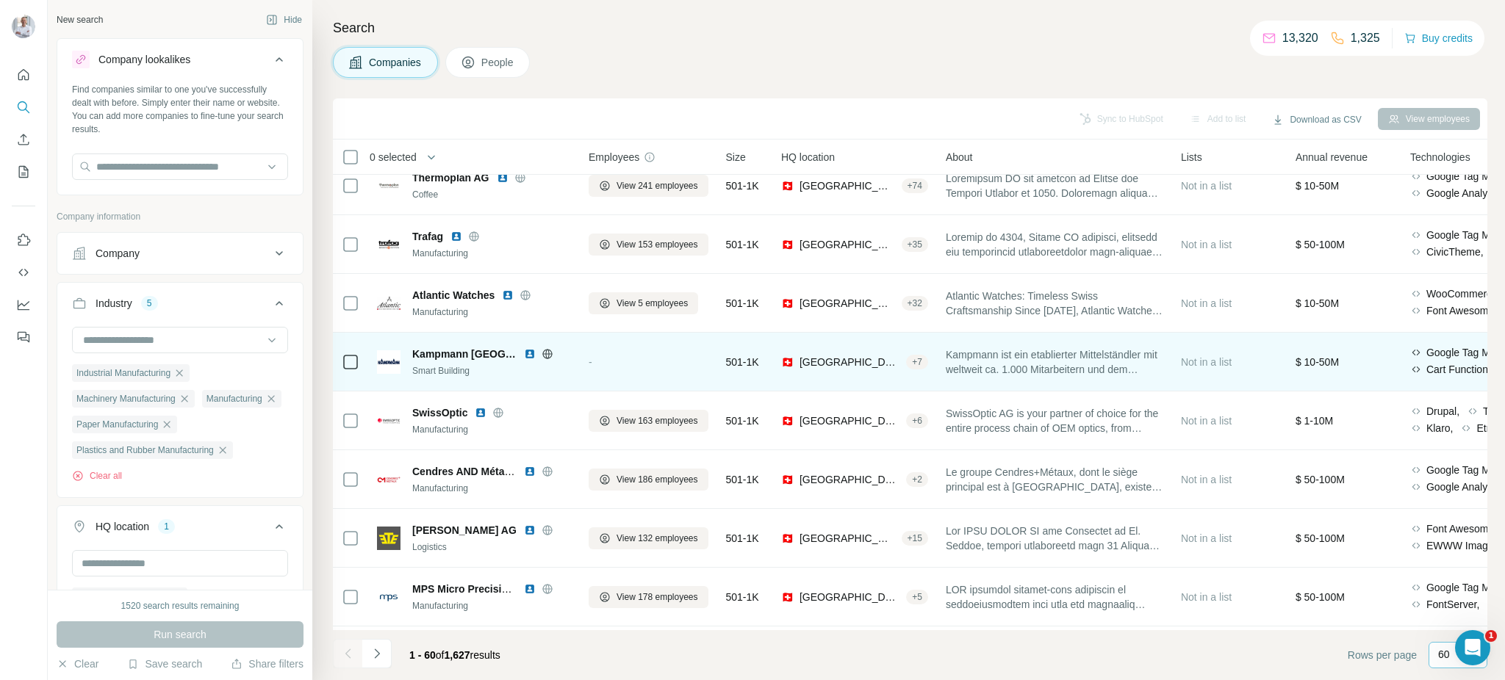
scroll to position [149, 0]
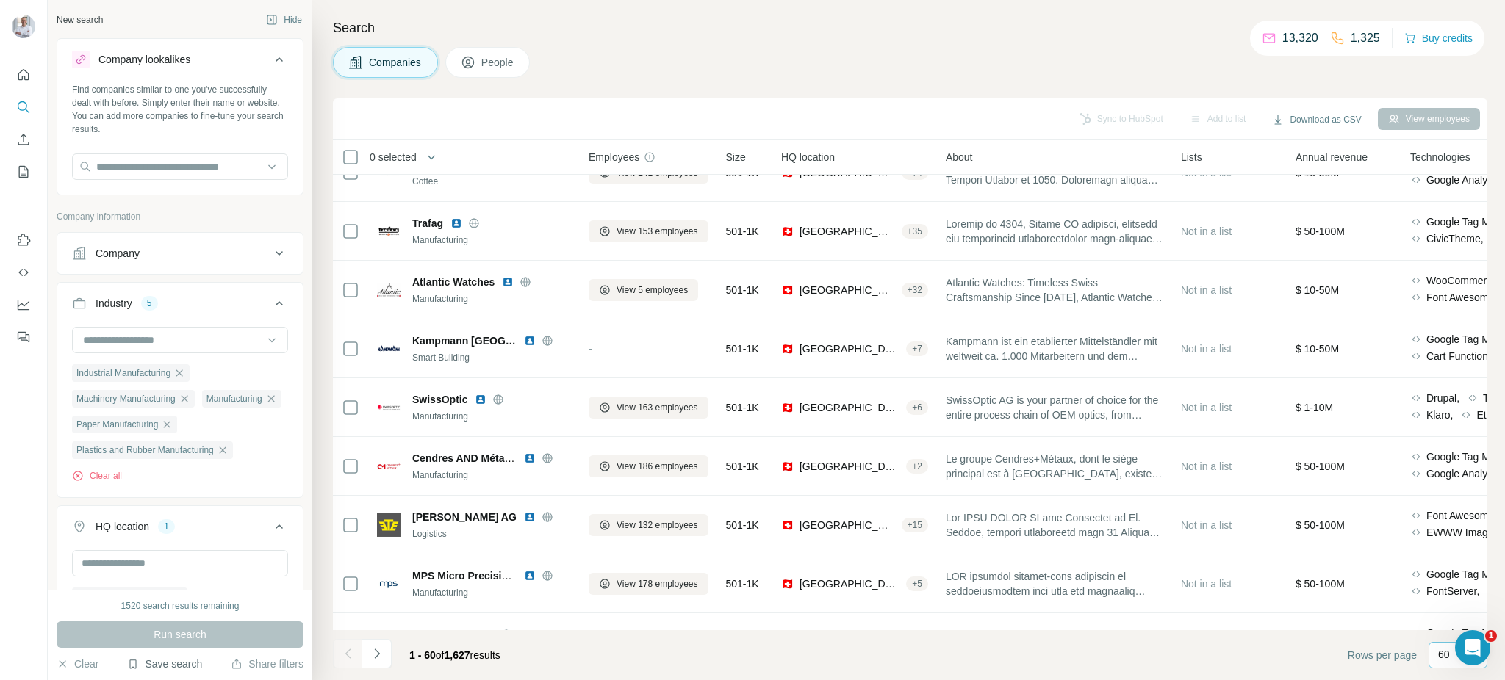
click at [179, 667] on button "Save search" at bounding box center [164, 664] width 75 height 15
click at [201, 612] on div "Save search" at bounding box center [206, 609] width 155 height 29
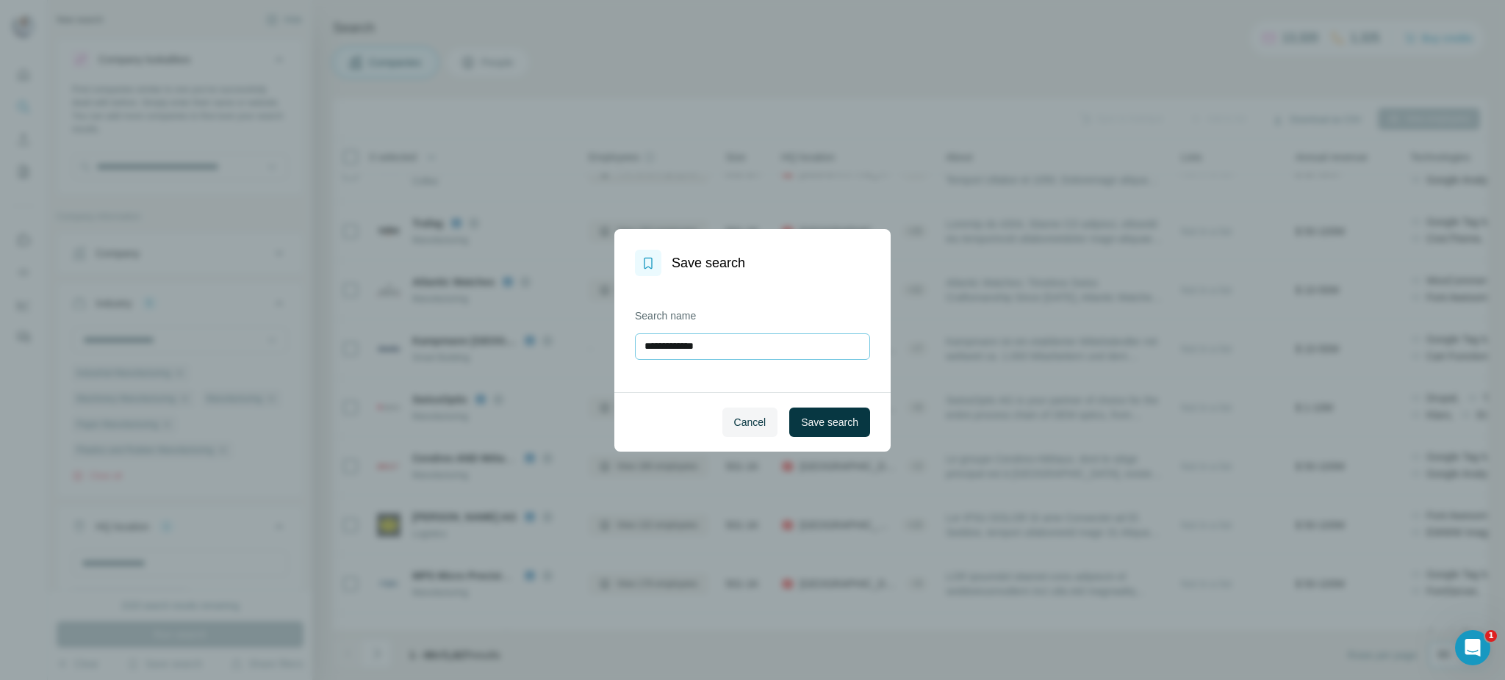
click at [757, 340] on input "**********" at bounding box center [752, 347] width 235 height 26
type input "*"
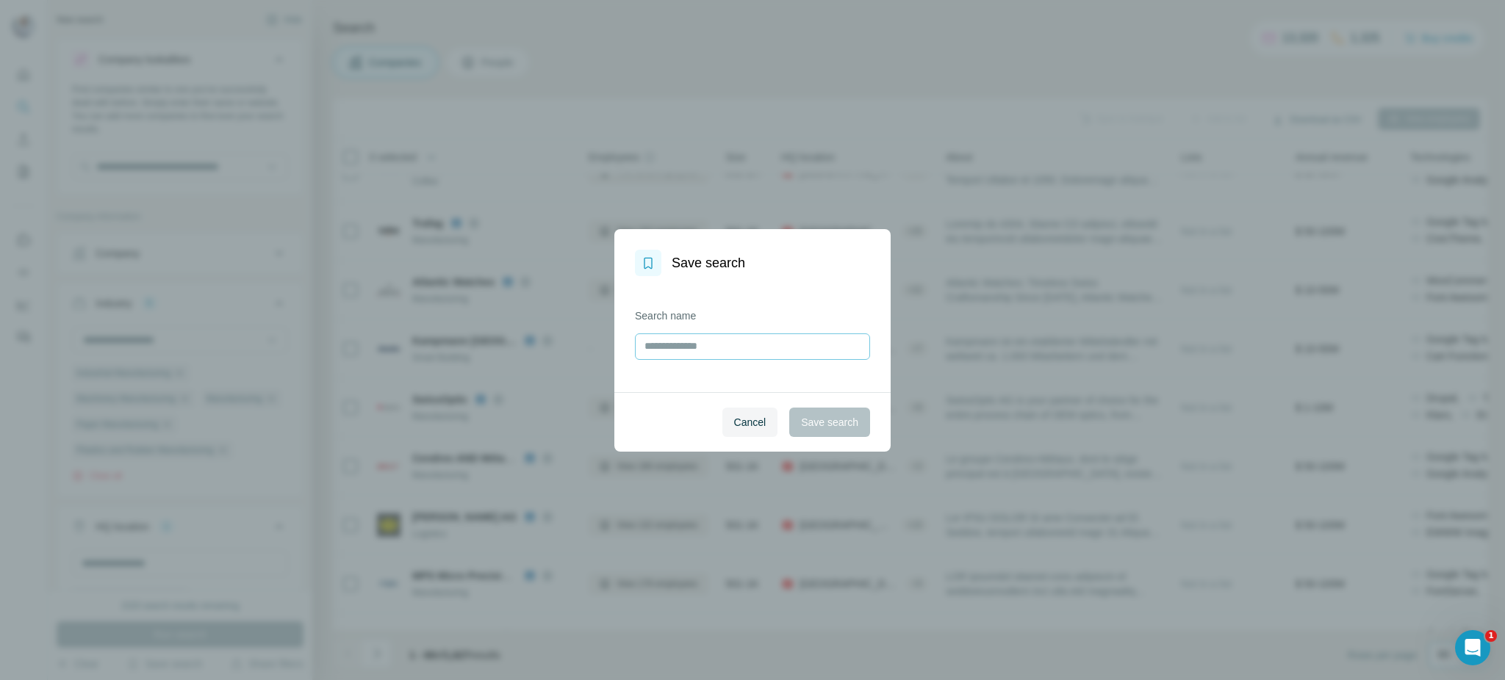
type input "*"
type input "**********"
click at [845, 420] on span "Save search" at bounding box center [829, 422] width 57 height 15
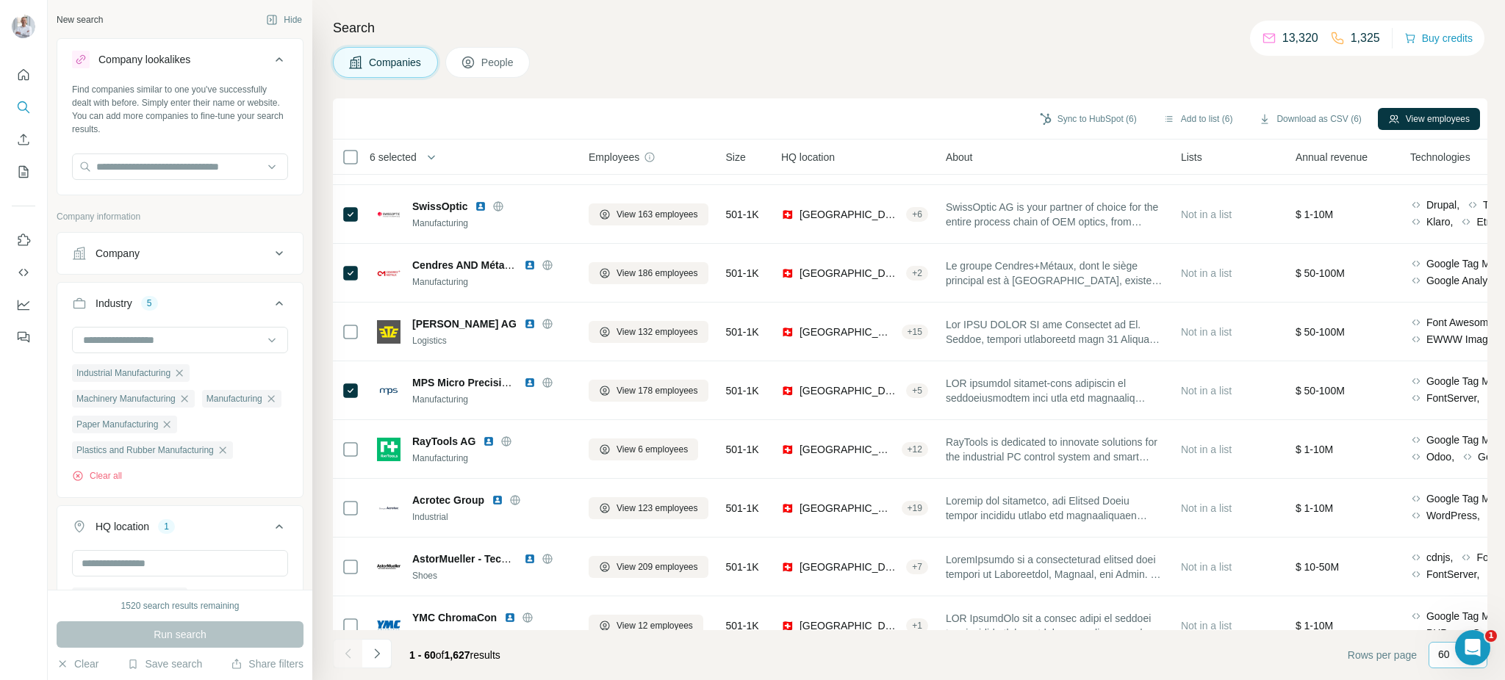
scroll to position [0, 0]
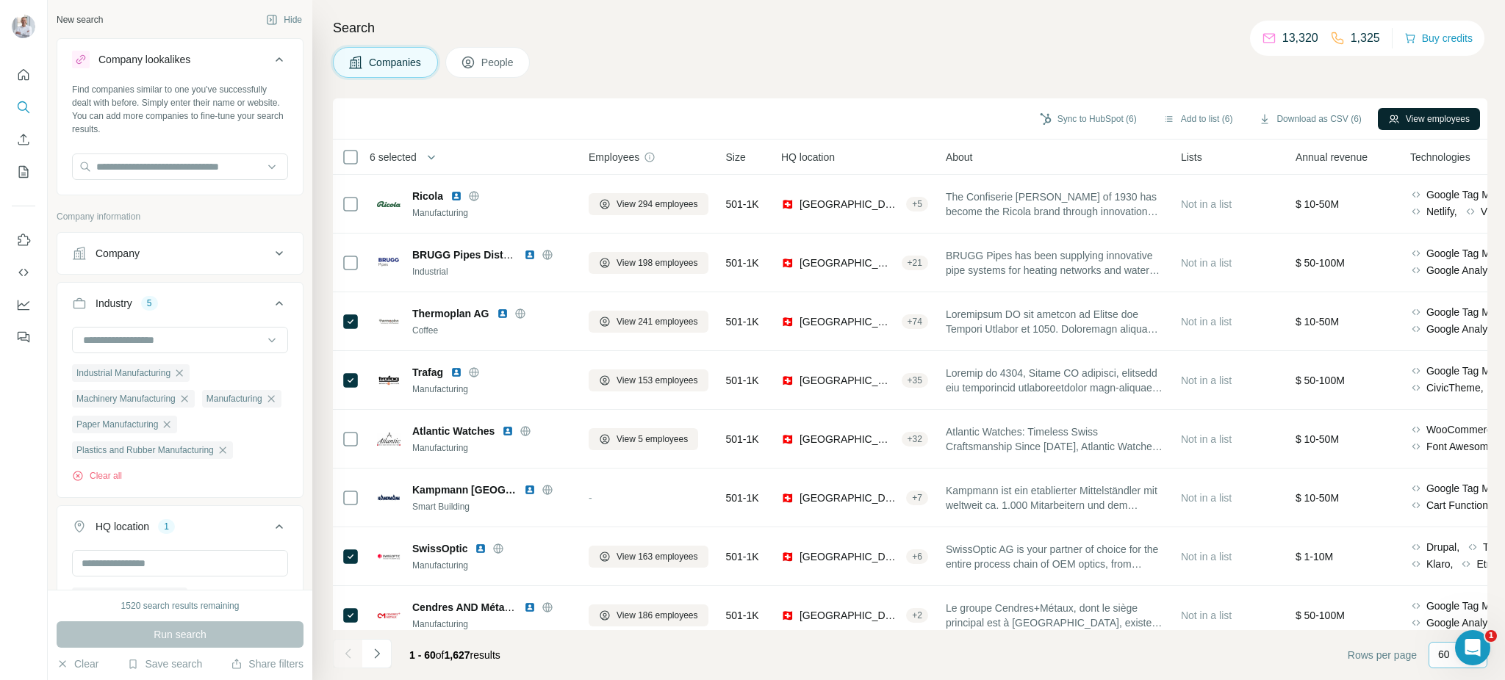
click at [1391, 118] on icon "button" at bounding box center [1394, 119] width 10 height 8
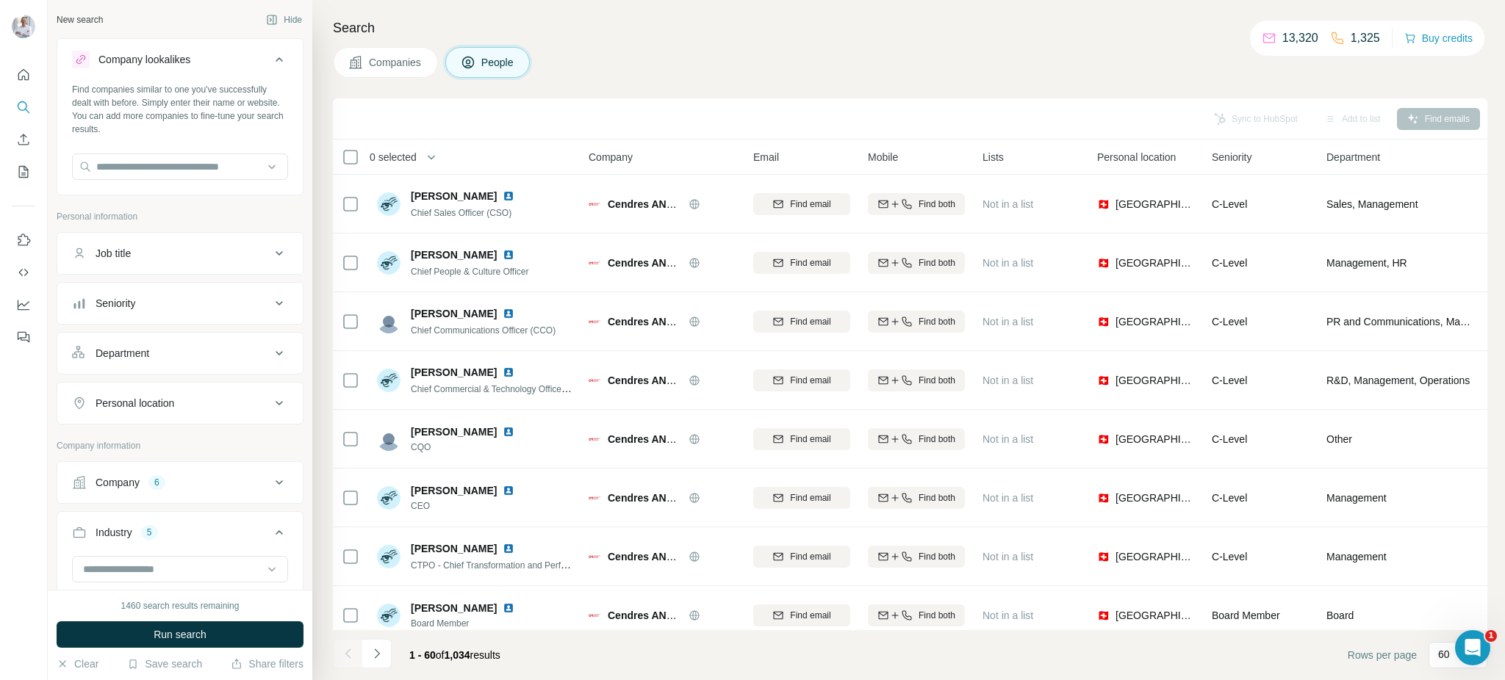
click at [273, 347] on icon at bounding box center [279, 354] width 18 height 18
click at [258, 390] on input at bounding box center [173, 390] width 182 height 16
click at [204, 449] on div "Board" at bounding box center [180, 450] width 191 height 15
click at [174, 398] on input at bounding box center [173, 390] width 182 height 16
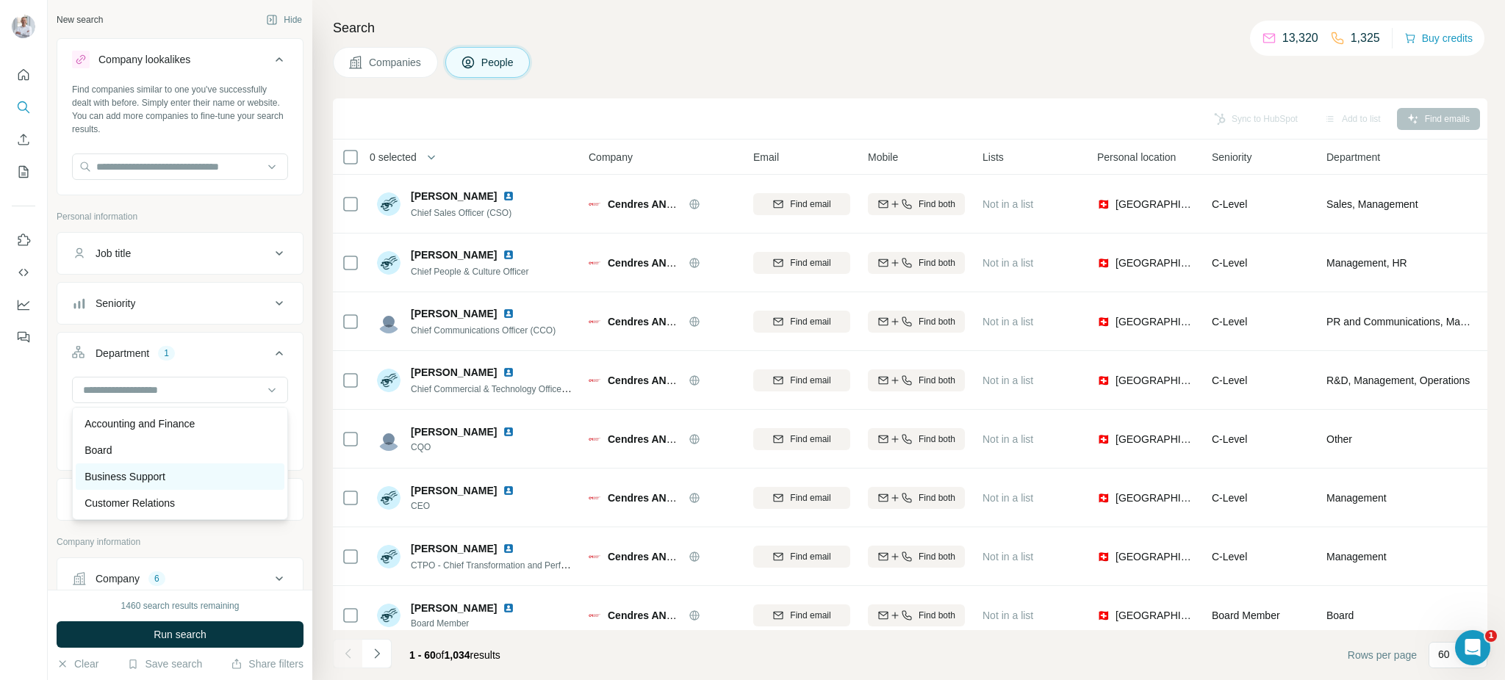
click at [162, 480] on p "Business Support" at bounding box center [125, 477] width 81 height 15
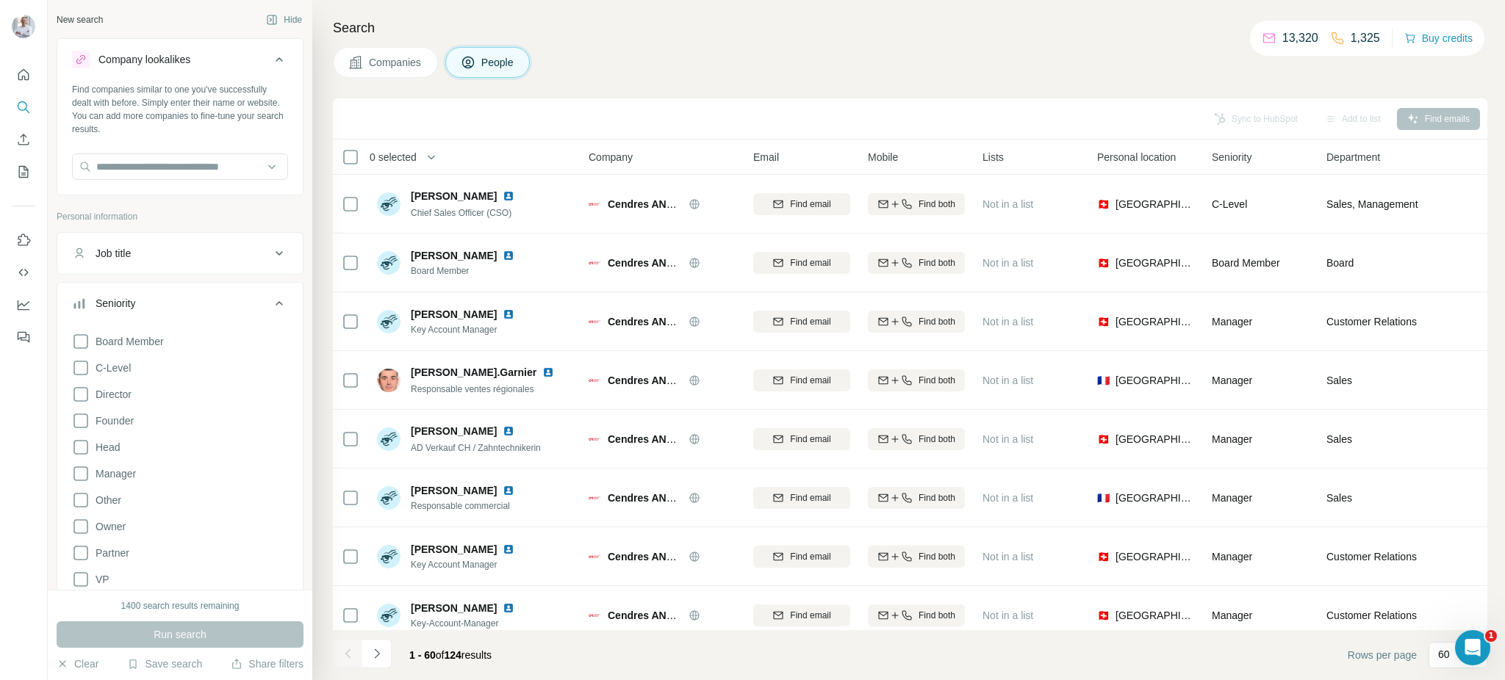
scroll to position [517, 0]
click at [85, 371] on icon at bounding box center [81, 368] width 18 height 18
click at [79, 393] on icon at bounding box center [81, 395] width 18 height 18
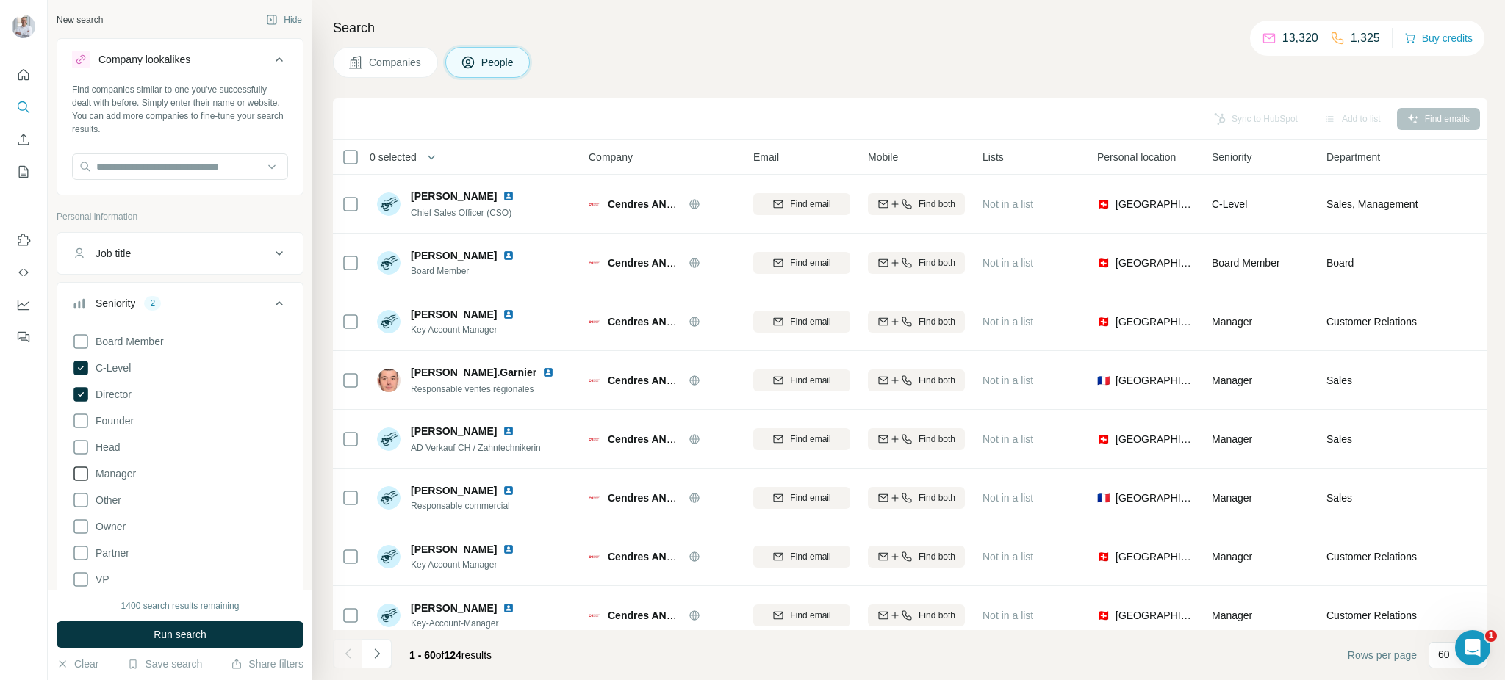
click at [82, 473] on icon at bounding box center [81, 474] width 18 height 18
click at [78, 549] on icon at bounding box center [81, 554] width 18 height 18
click at [84, 448] on icon at bounding box center [81, 448] width 18 height 18
click at [82, 424] on icon at bounding box center [81, 421] width 18 height 18
click at [181, 626] on button "Run search" at bounding box center [180, 635] width 247 height 26
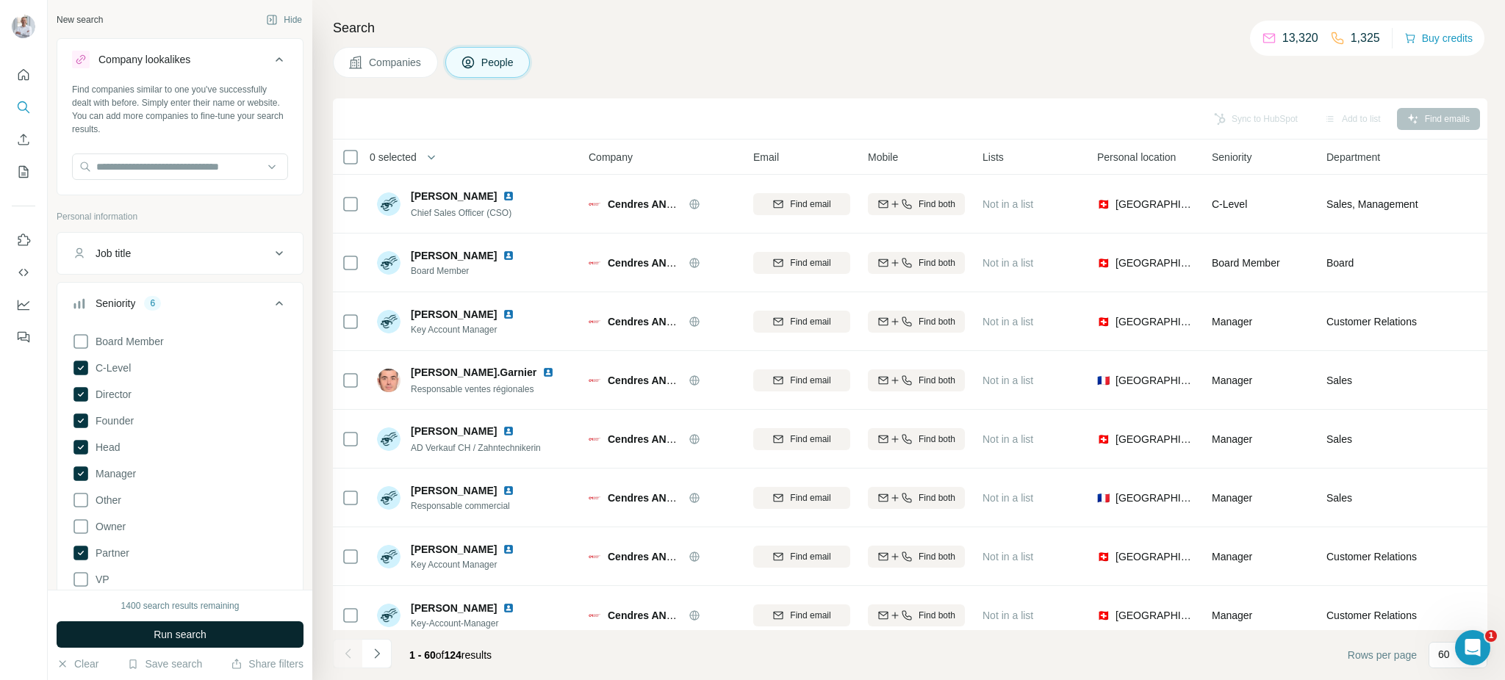
click at [181, 626] on div "Run search" at bounding box center [180, 635] width 247 height 26
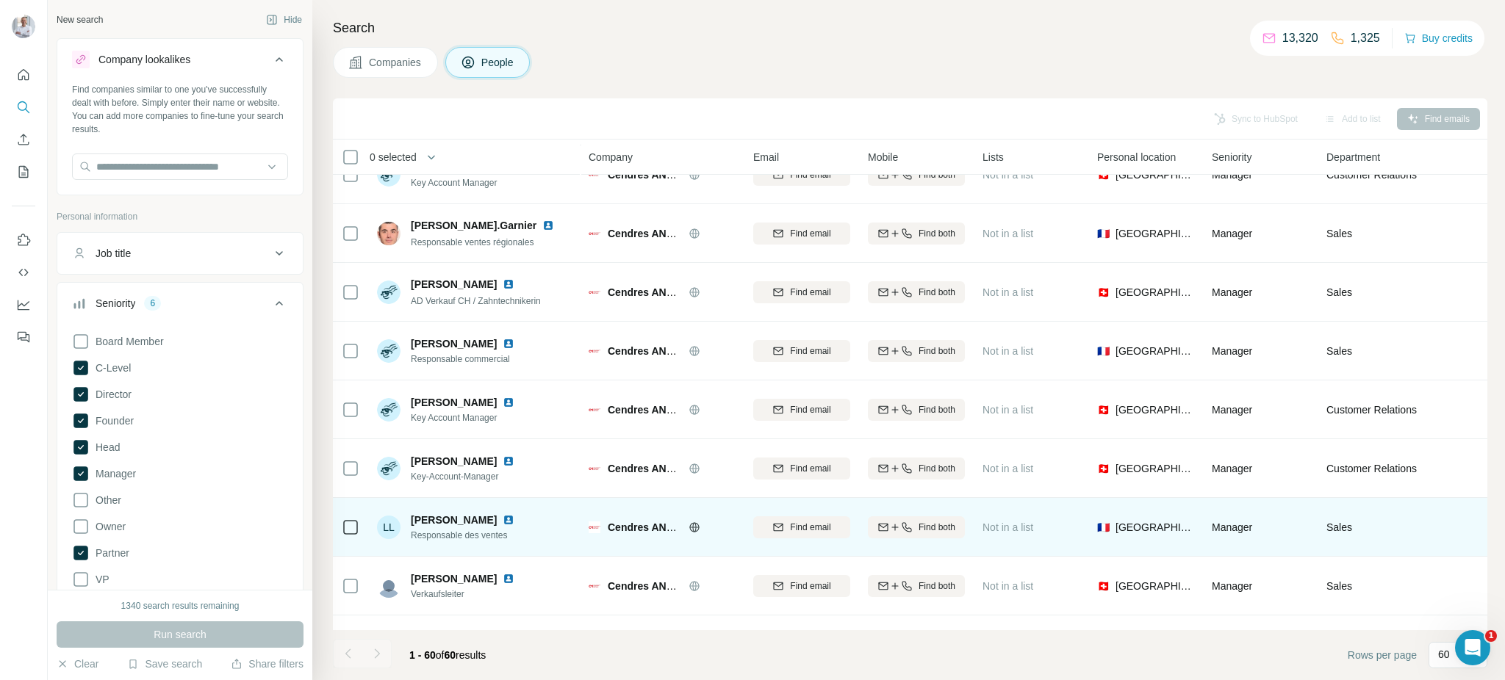
scroll to position [89, 0]
